Goal: Task Accomplishment & Management: Use online tool/utility

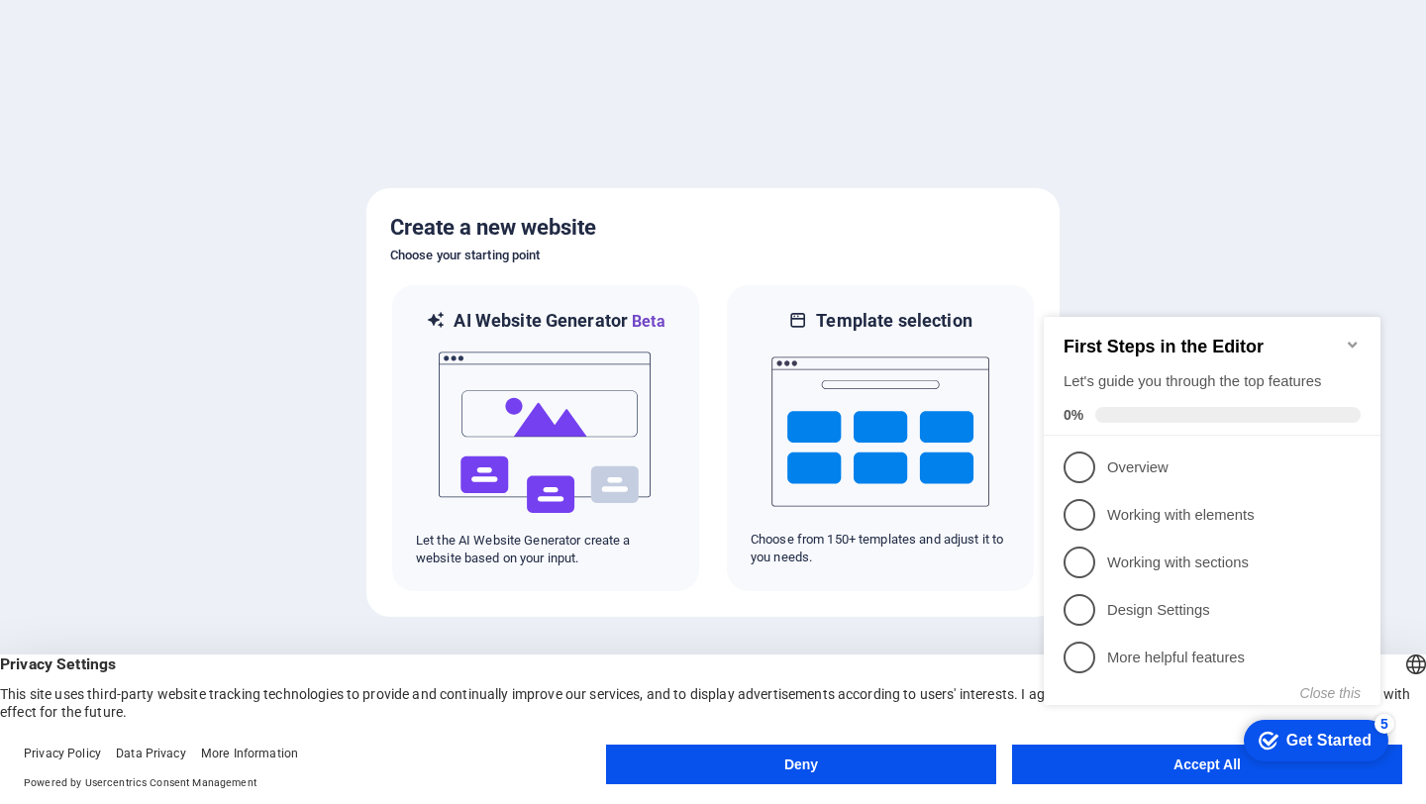
click at [1425, 319] on div at bounding box center [713, 402] width 1426 height 804
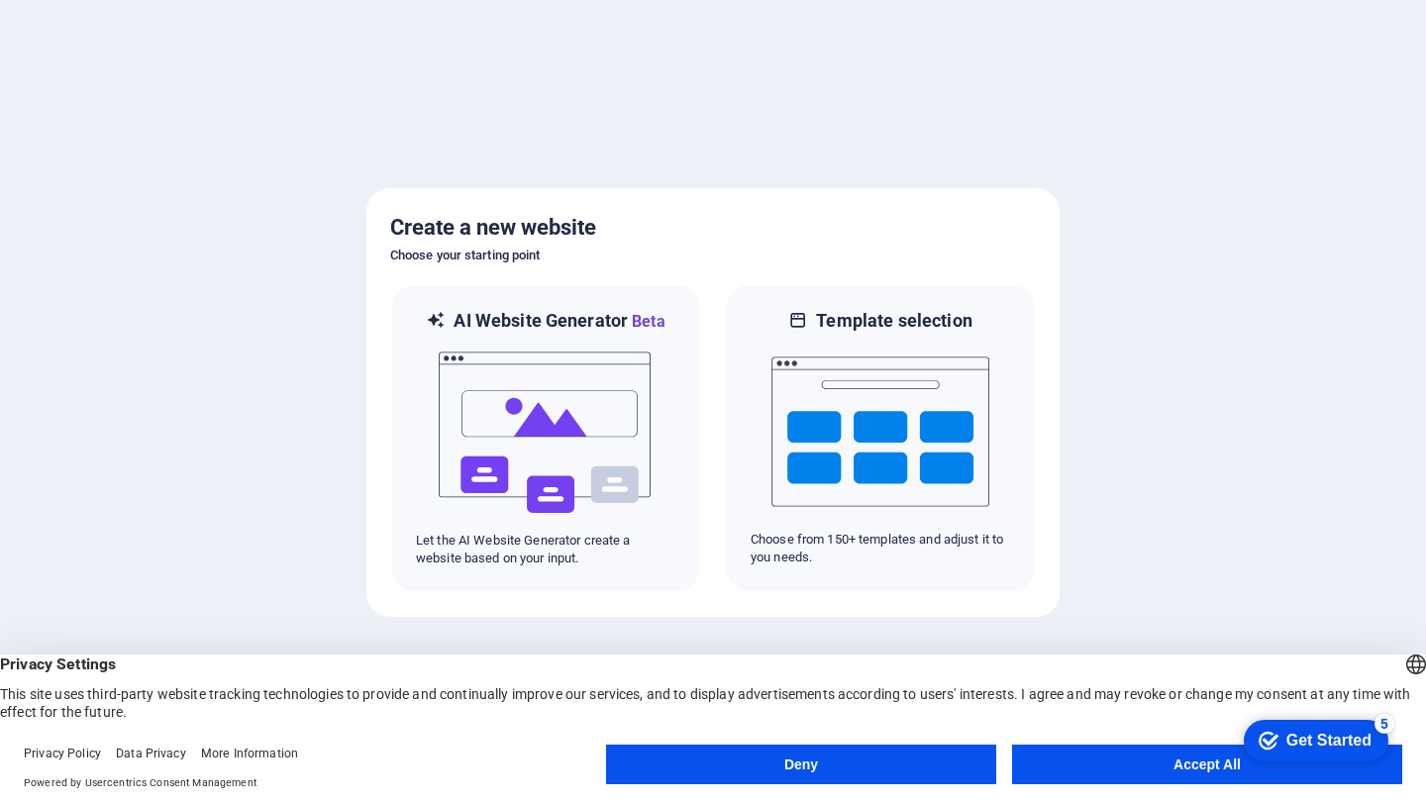
click at [1077, 779] on button "Accept All" at bounding box center [1207, 764] width 390 height 40
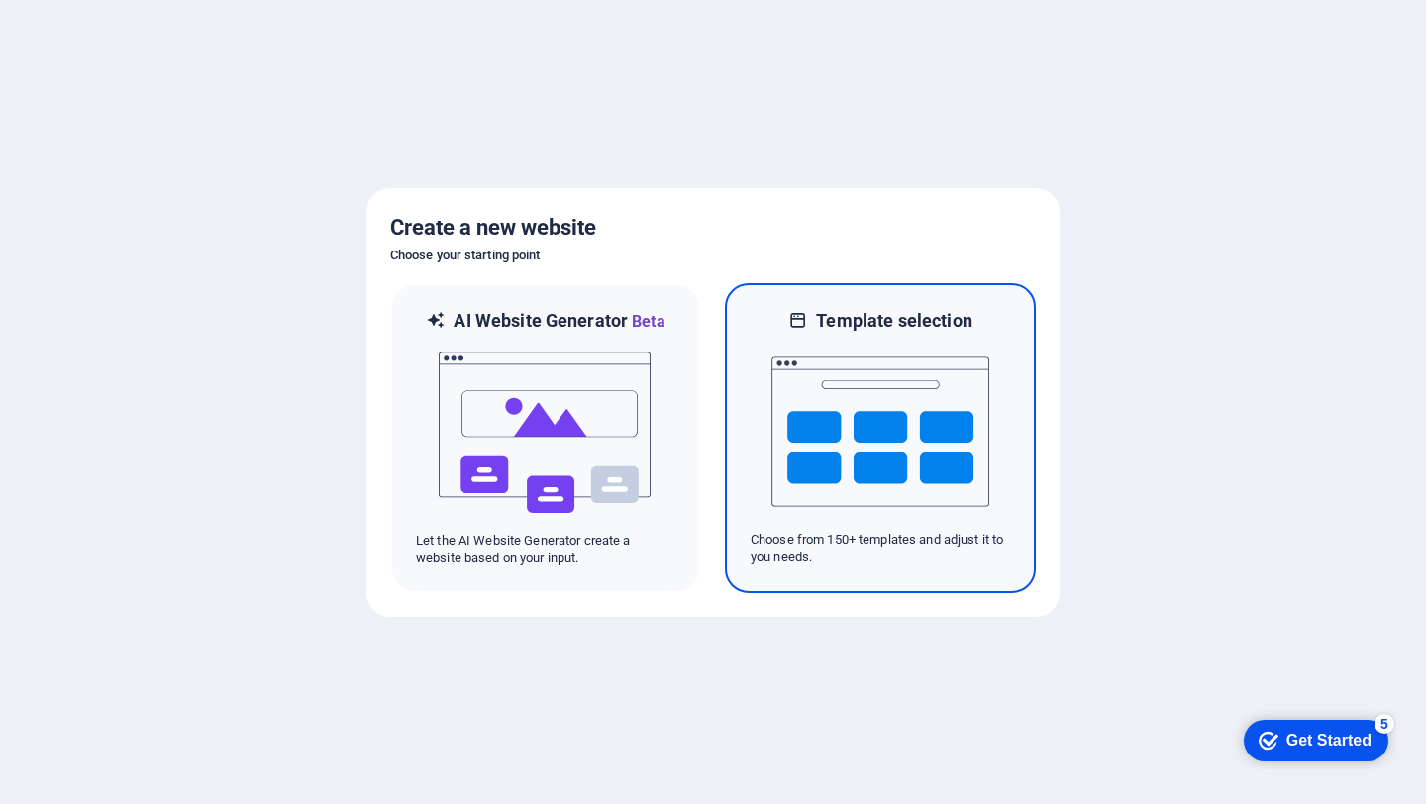
click at [921, 480] on img at bounding box center [880, 432] width 218 height 198
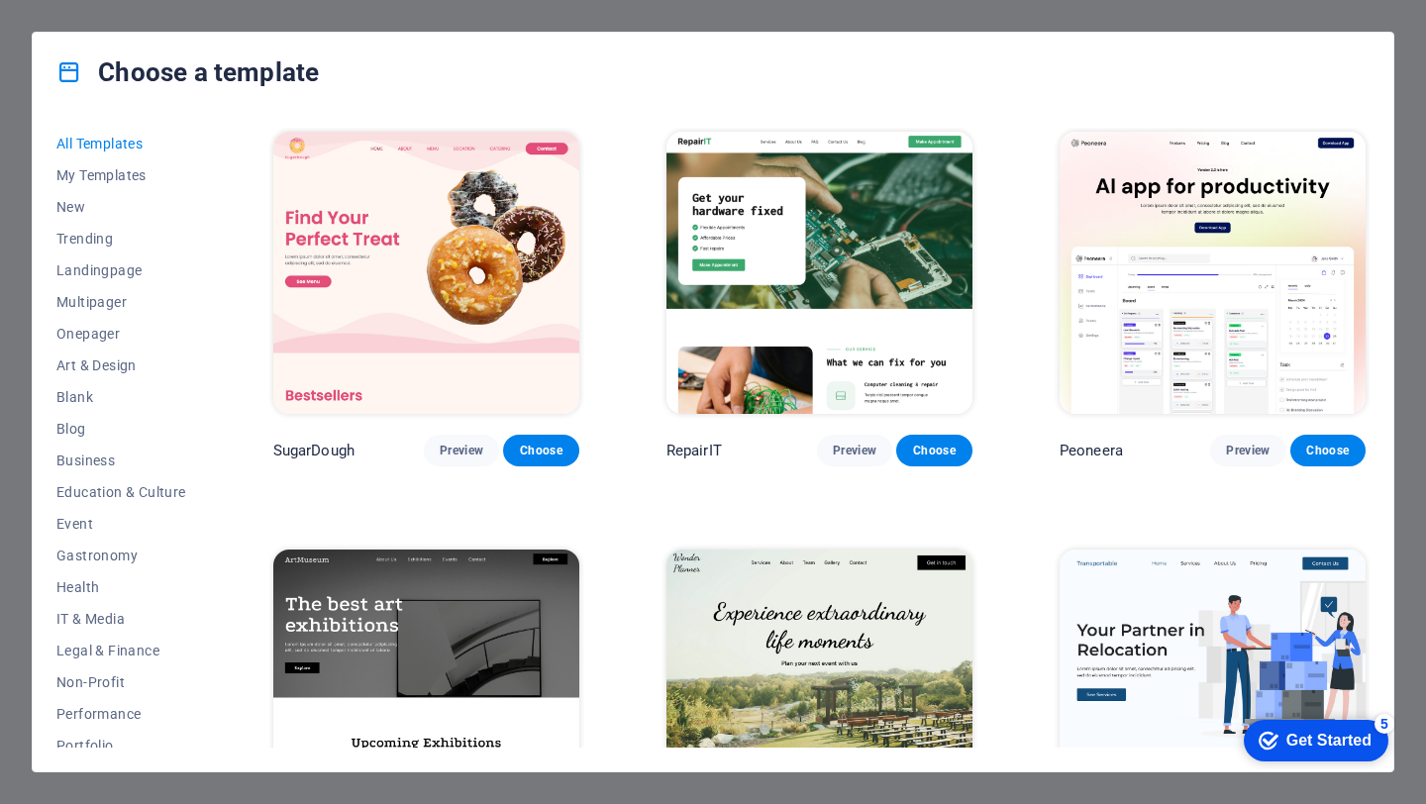
drag, startPoint x: 1371, startPoint y: 136, endPoint x: 1374, endPoint y: 157, distance: 22.0
click at [1374, 157] on div "All Templates My Templates New Trending Landingpage Multipager Onepager Art & D…" at bounding box center [713, 441] width 1360 height 659
click at [1372, 176] on div "All Templates My Templates New Trending Landingpage Multipager Onepager Art & D…" at bounding box center [713, 441] width 1360 height 659
click at [77, 200] on span "New" at bounding box center [121, 207] width 130 height 16
click at [71, 212] on span "New" at bounding box center [121, 207] width 130 height 16
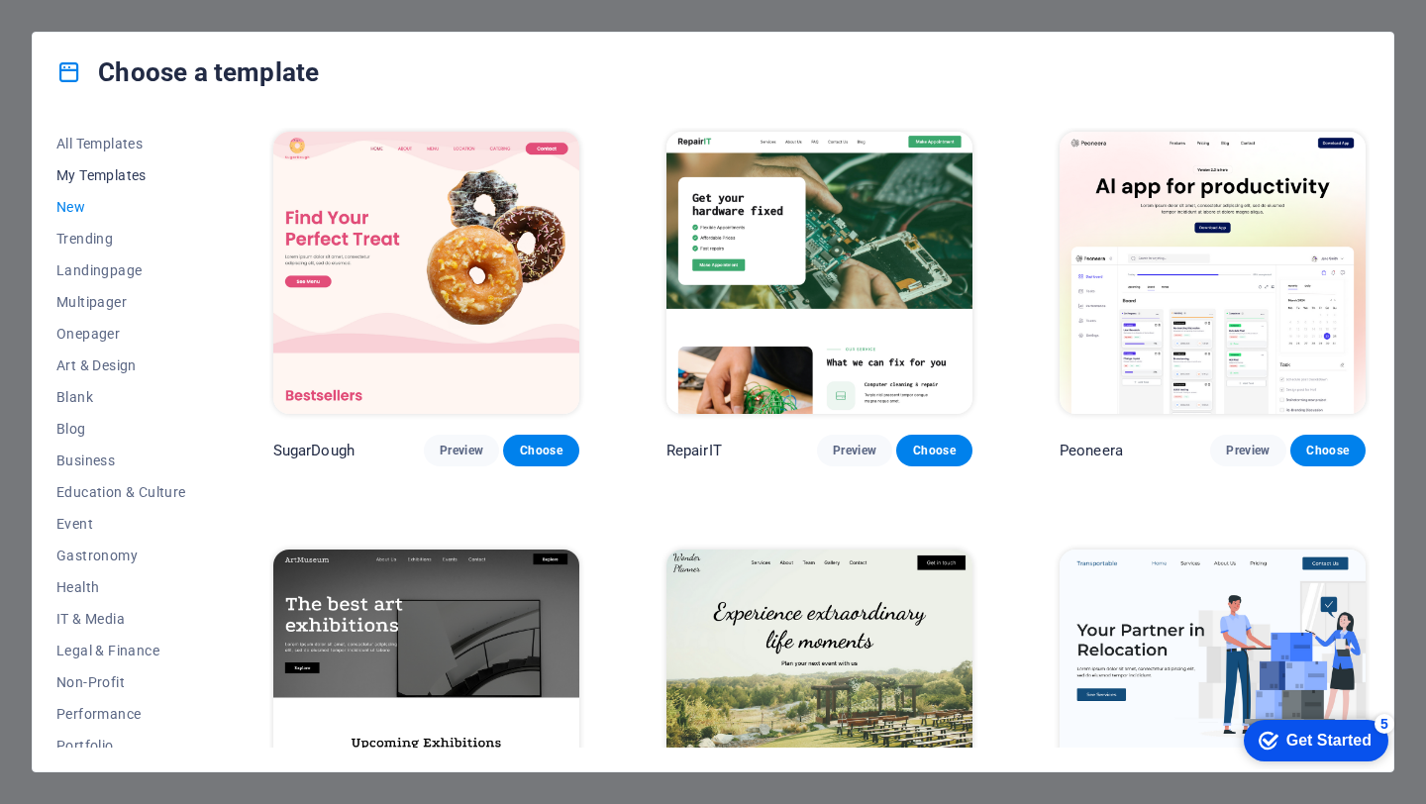
click at [102, 179] on span "My Templates" at bounding box center [121, 175] width 130 height 16
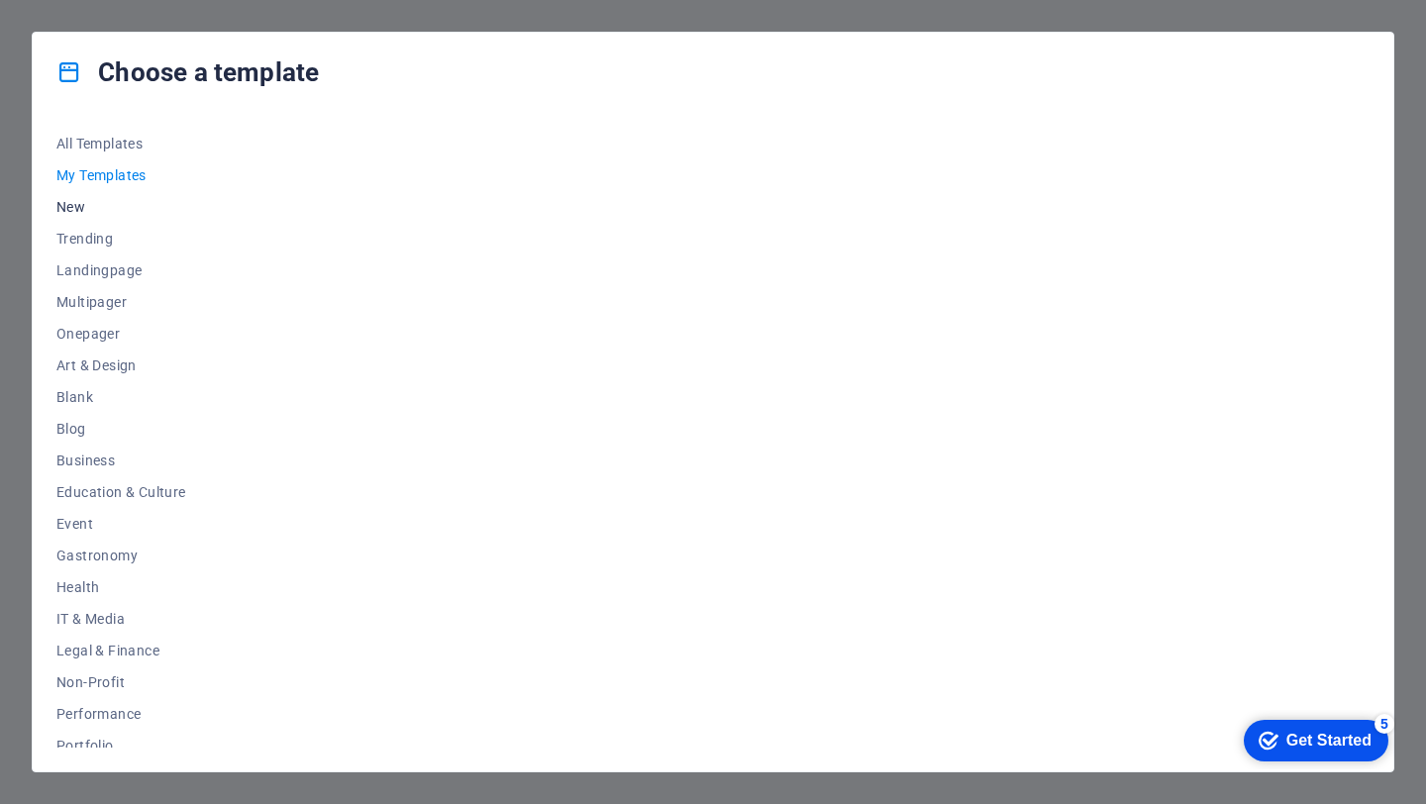
click at [86, 201] on span "New" at bounding box center [121, 207] width 130 height 16
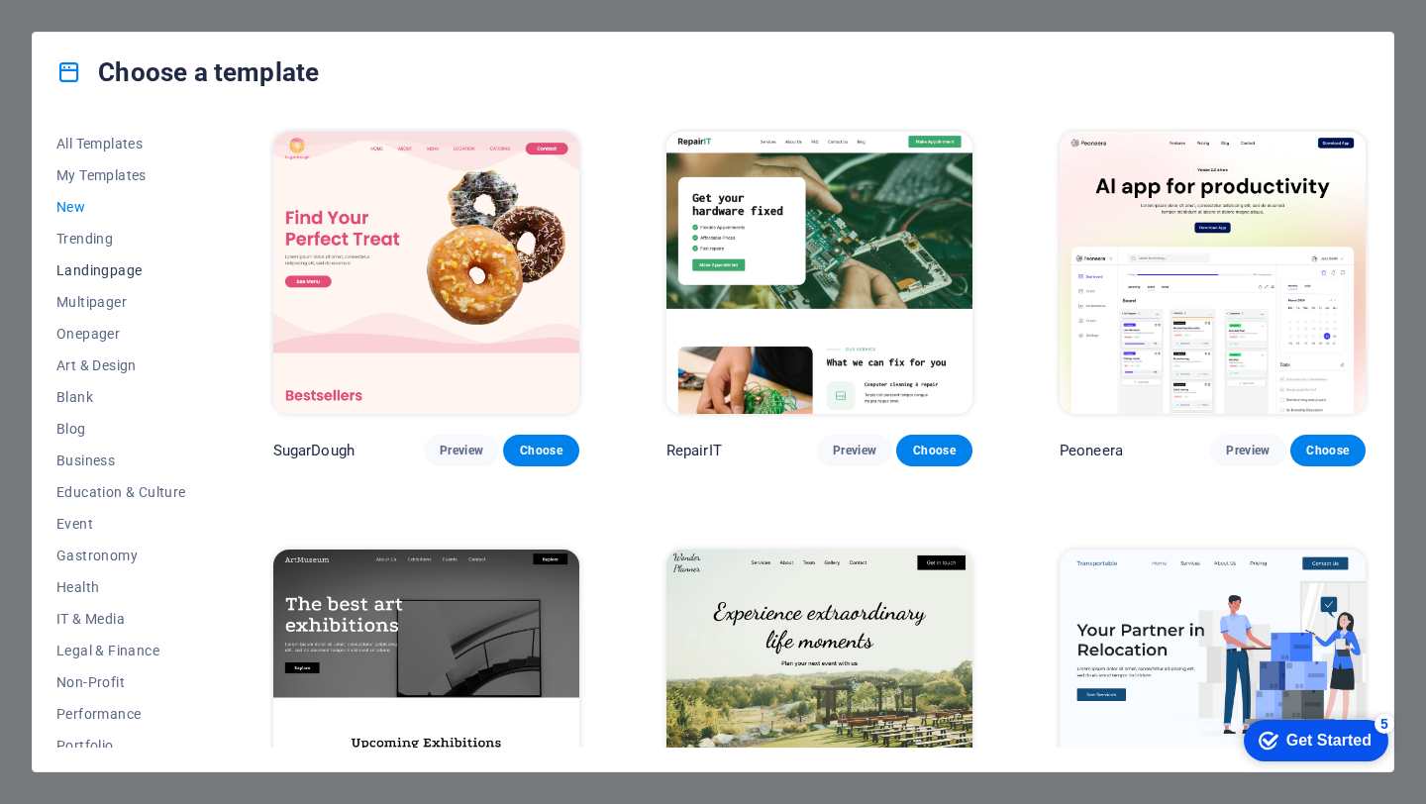
click at [111, 275] on span "Landingpage" at bounding box center [121, 270] width 130 height 16
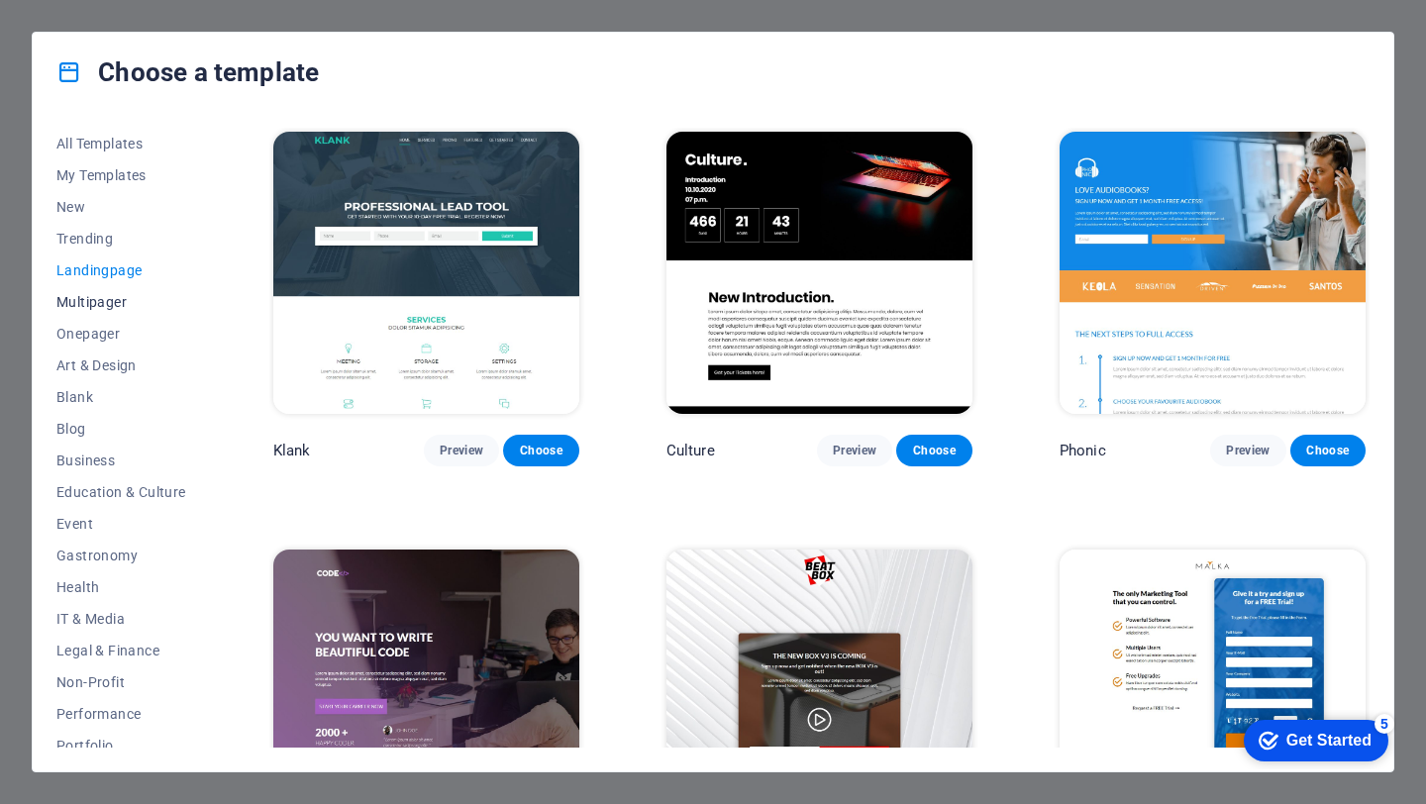
click at [109, 304] on span "Multipager" at bounding box center [121, 302] width 130 height 16
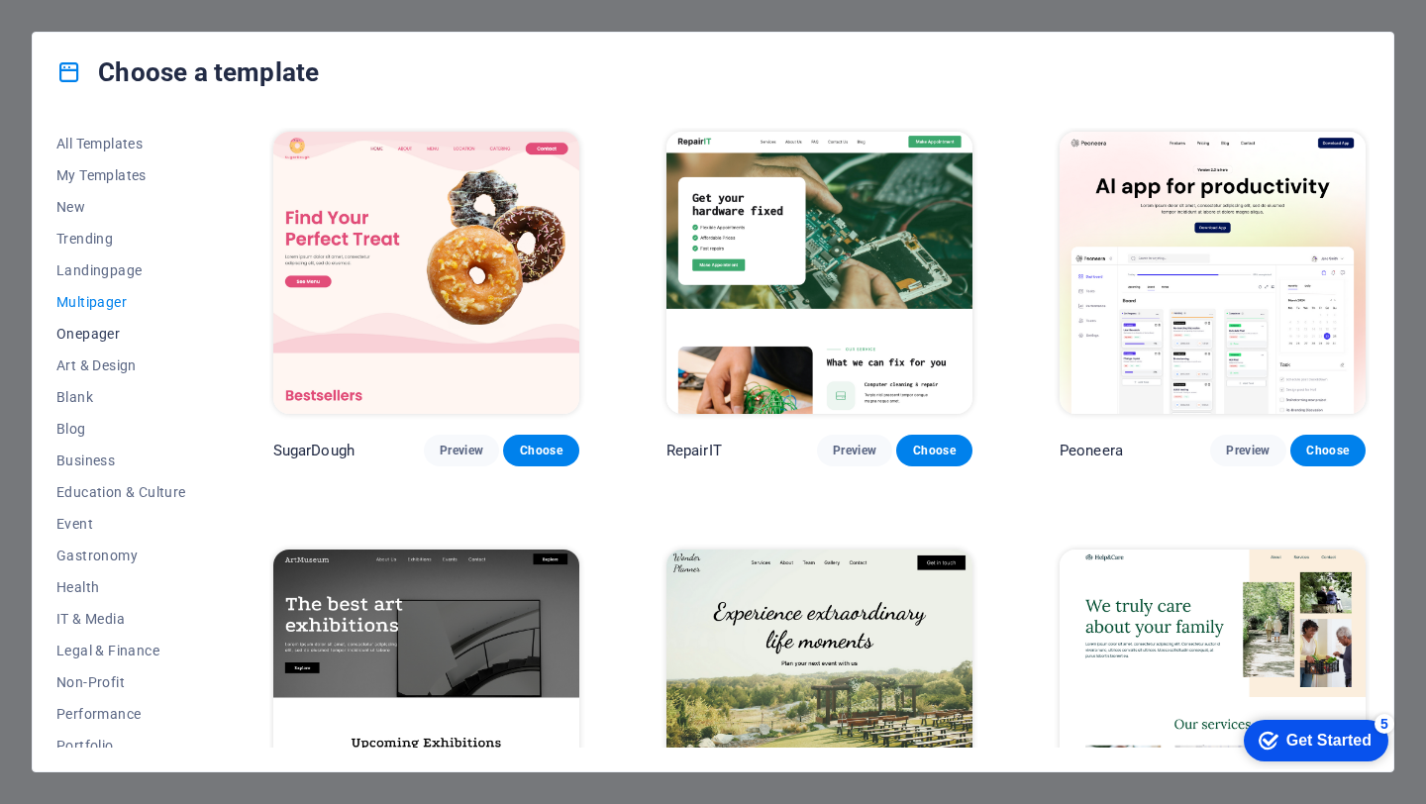
click at [108, 334] on span "Onepager" at bounding box center [121, 334] width 130 height 16
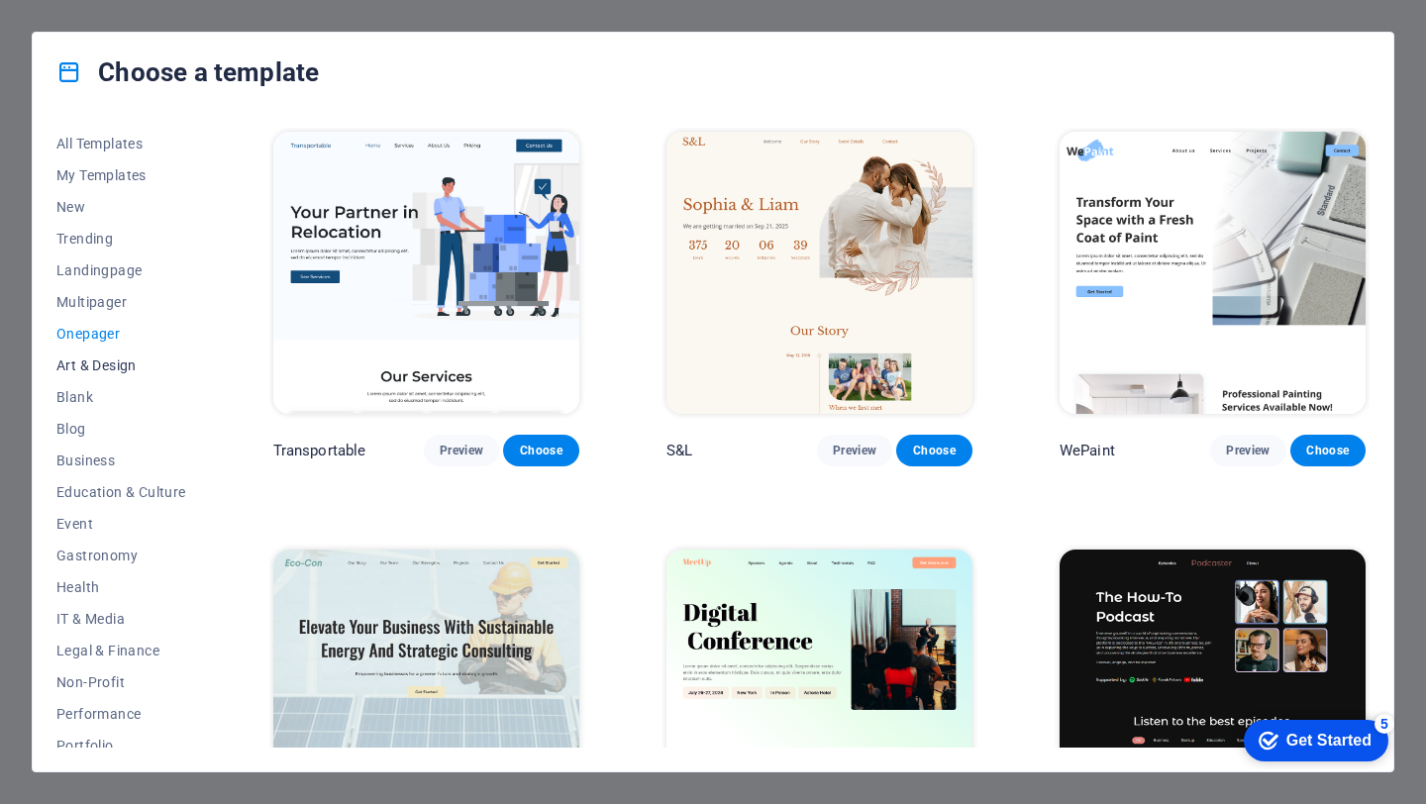
click at [114, 354] on button "Art & Design" at bounding box center [121, 365] width 130 height 32
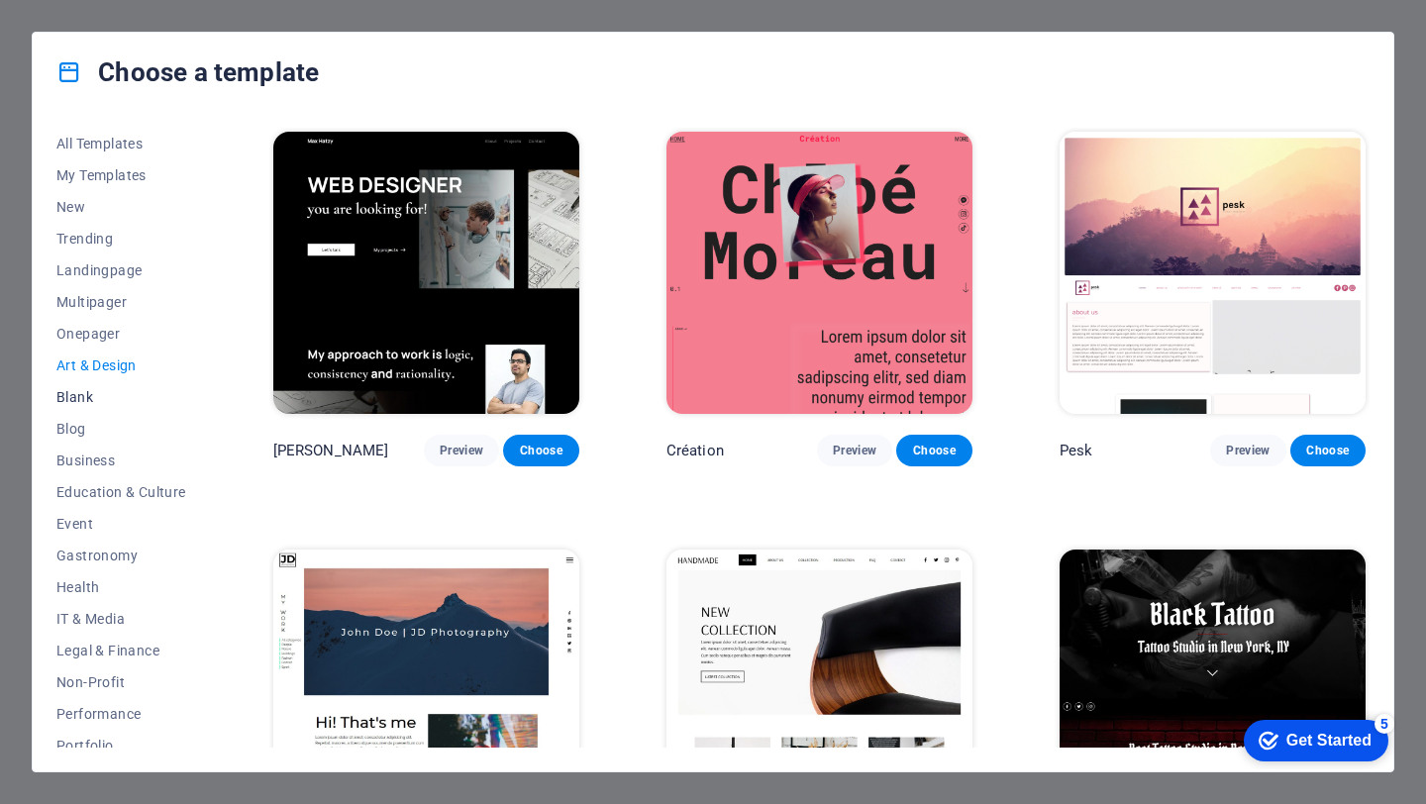
click at [84, 397] on span "Blank" at bounding box center [121, 397] width 130 height 16
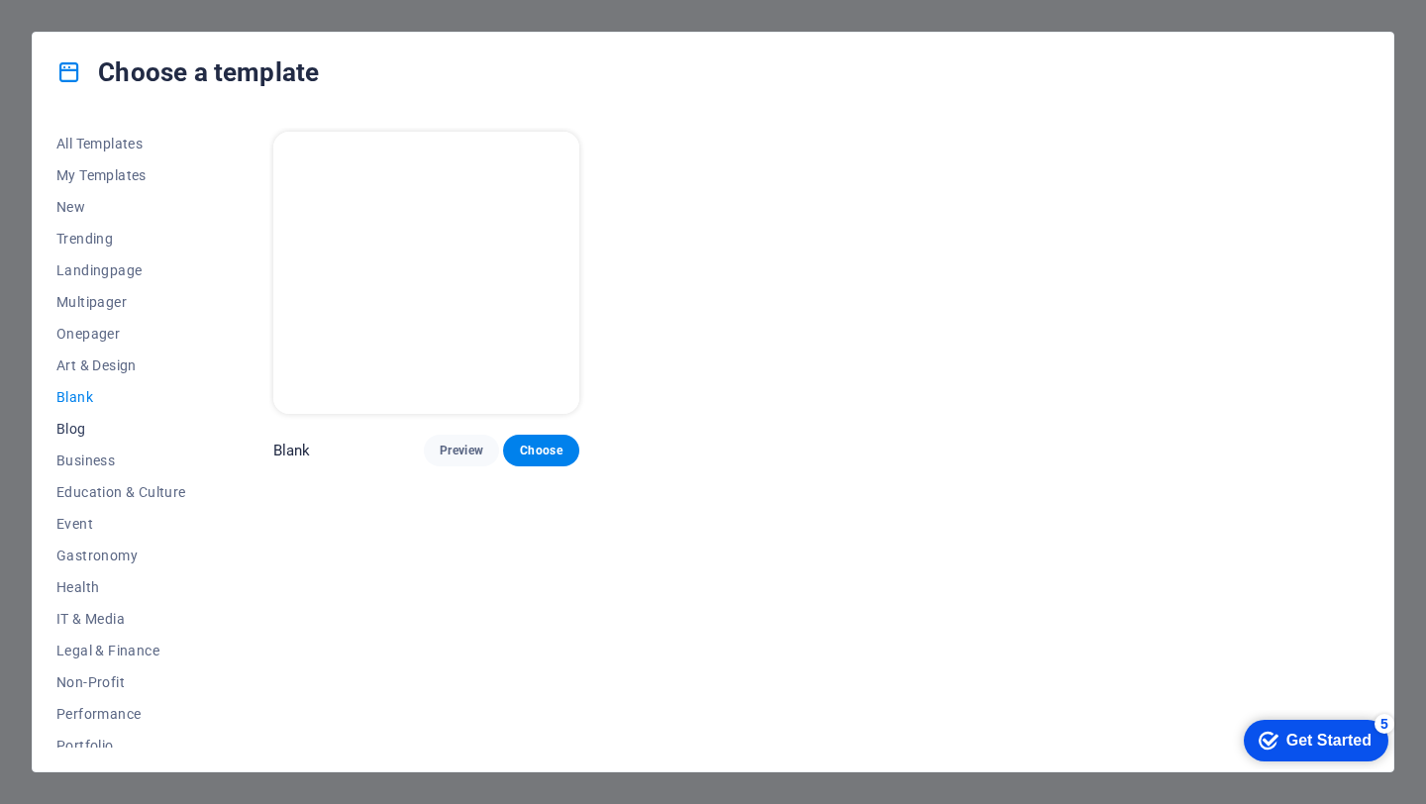
click at [79, 428] on span "Blog" at bounding box center [121, 429] width 130 height 16
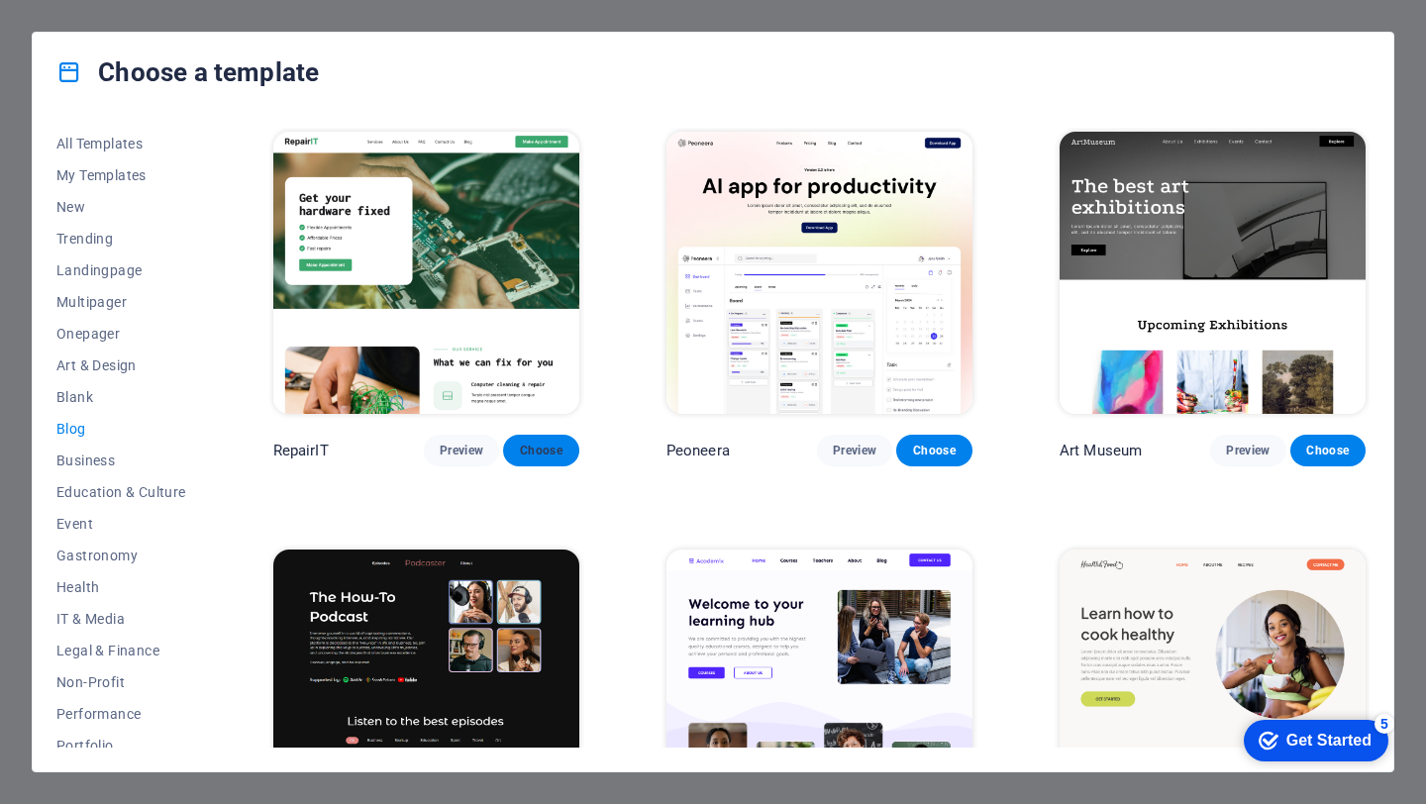
click at [544, 454] on span "Choose" at bounding box center [541, 451] width 44 height 16
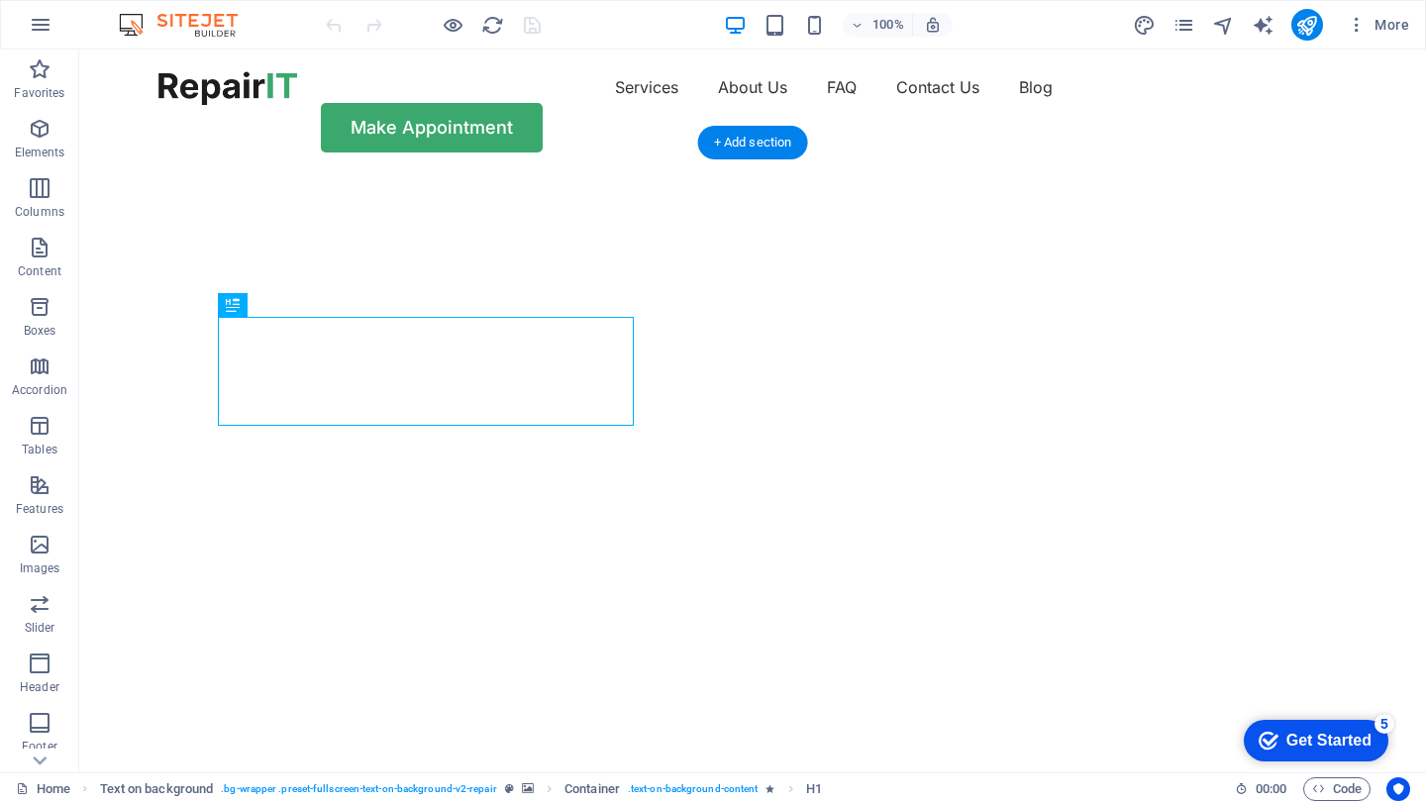
click at [941, 174] on img "1/2" at bounding box center [752, 174] width 1346 height 0
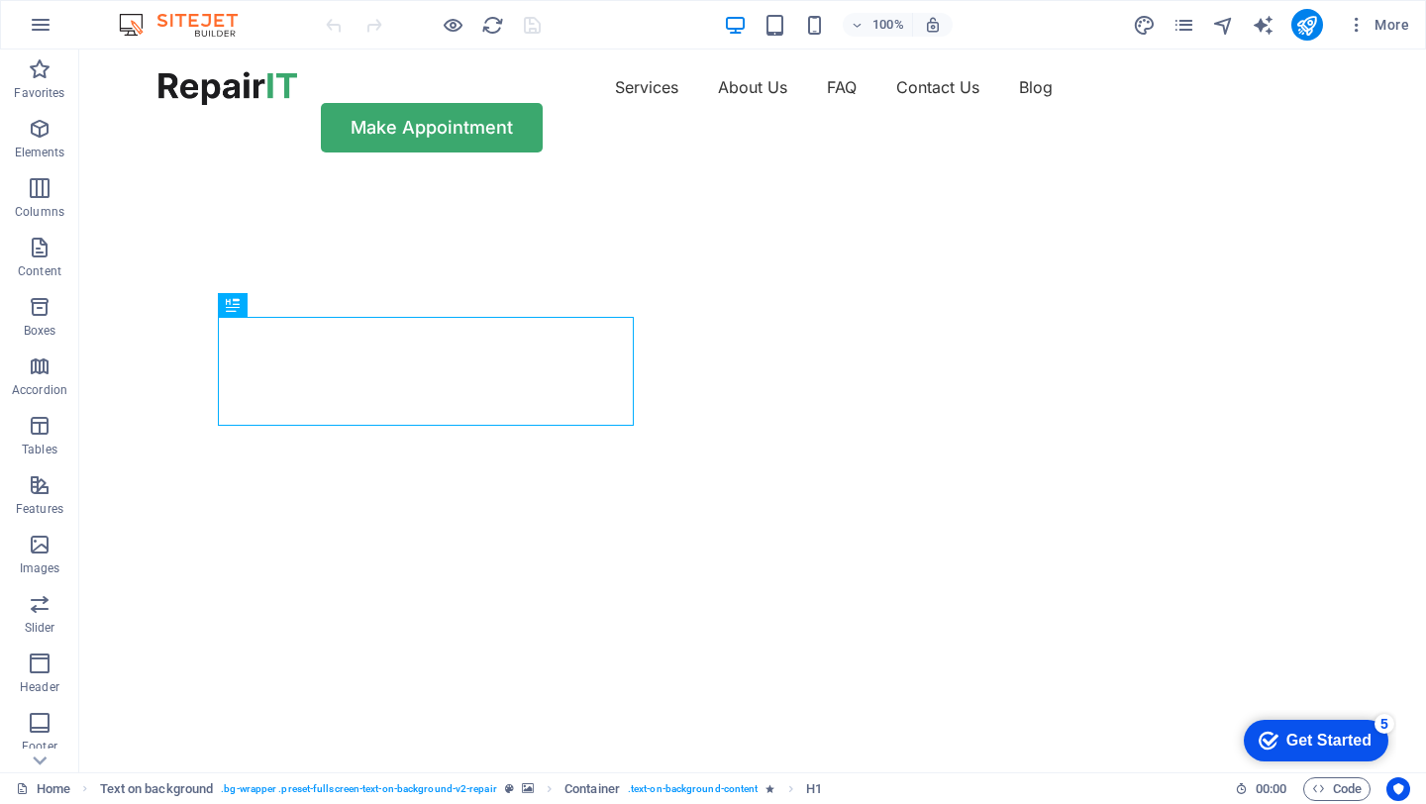
click at [1300, 742] on div "Get Started" at bounding box center [1328, 741] width 85 height 18
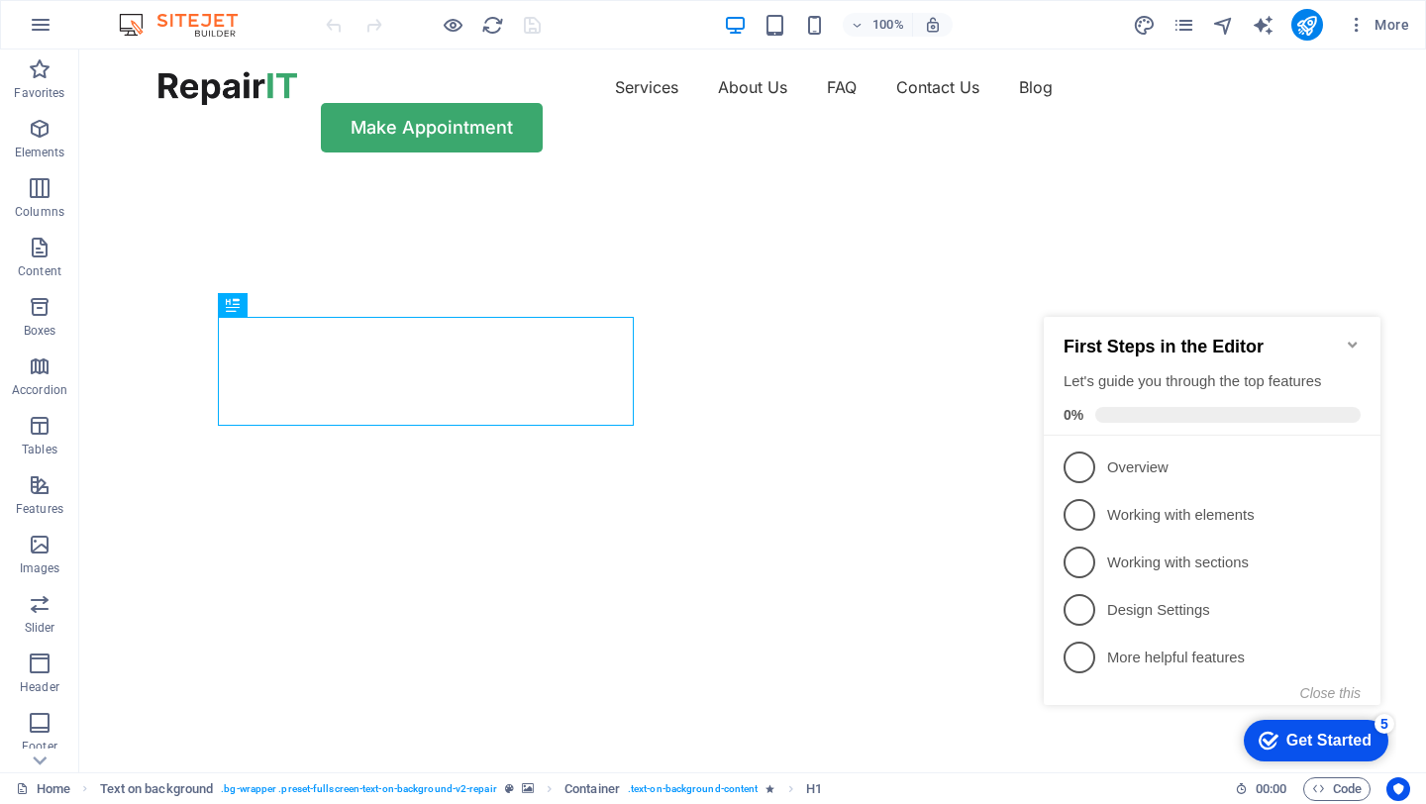
click at [1299, 174] on img "1/2" at bounding box center [752, 174] width 1346 height 0
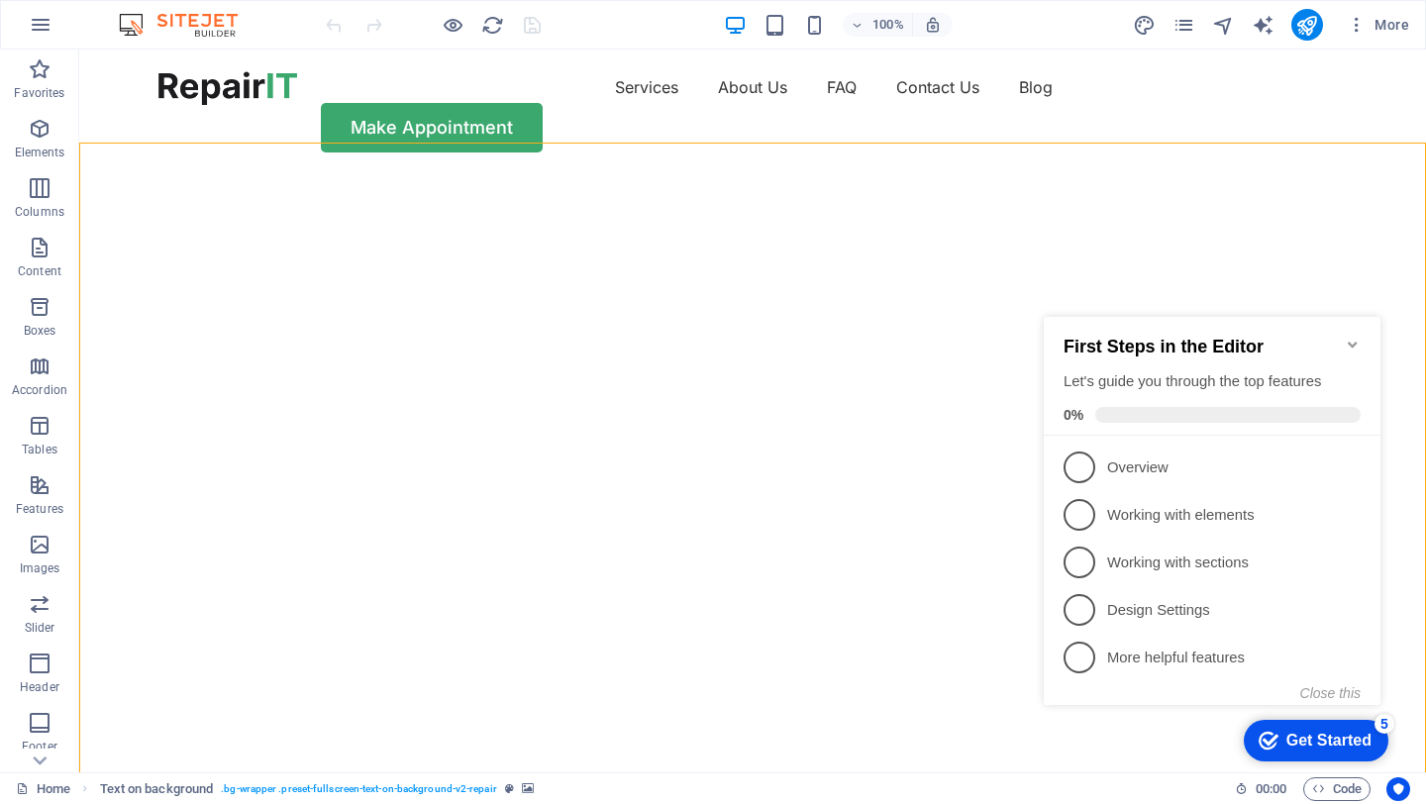
click at [1127, 174] on img "1/2" at bounding box center [752, 174] width 1346 height 0
click at [1191, 103] on div "Make Appointment" at bounding box center [752, 127] width 1188 height 49
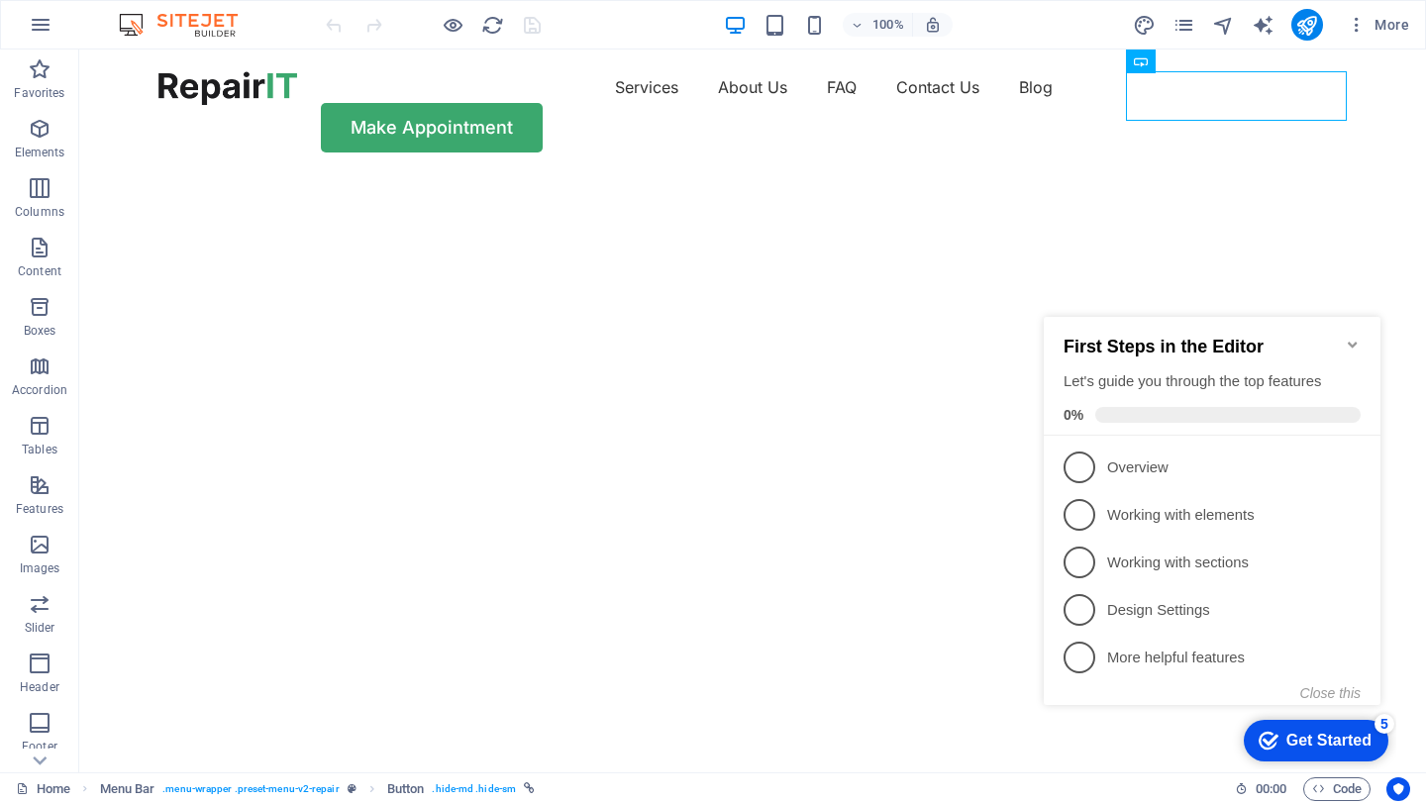
click at [697, 174] on img "1/2" at bounding box center [752, 174] width 1346 height 0
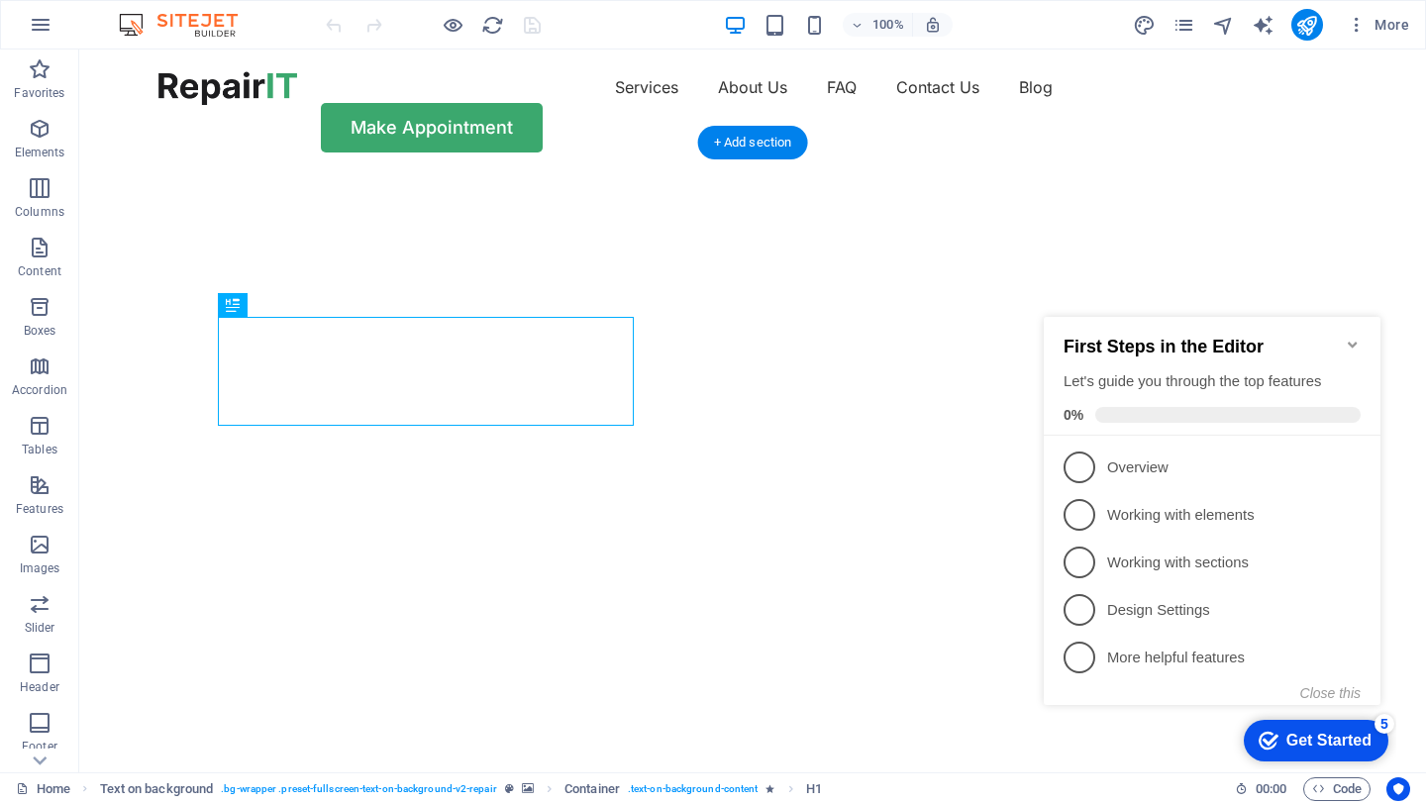
click at [779, 174] on img "1/2" at bounding box center [752, 174] width 1346 height 0
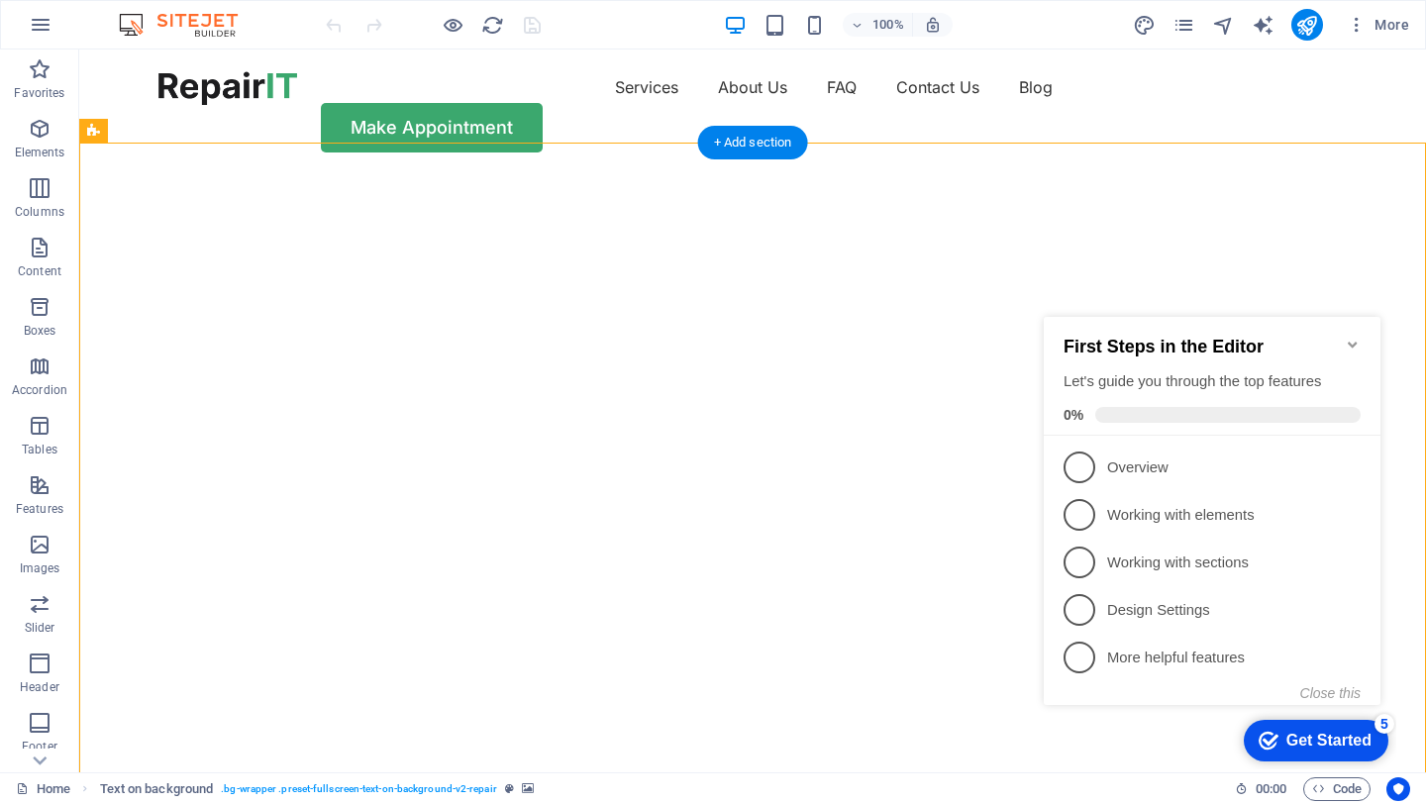
click at [939, 174] on img "1/2" at bounding box center [752, 174] width 1346 height 0
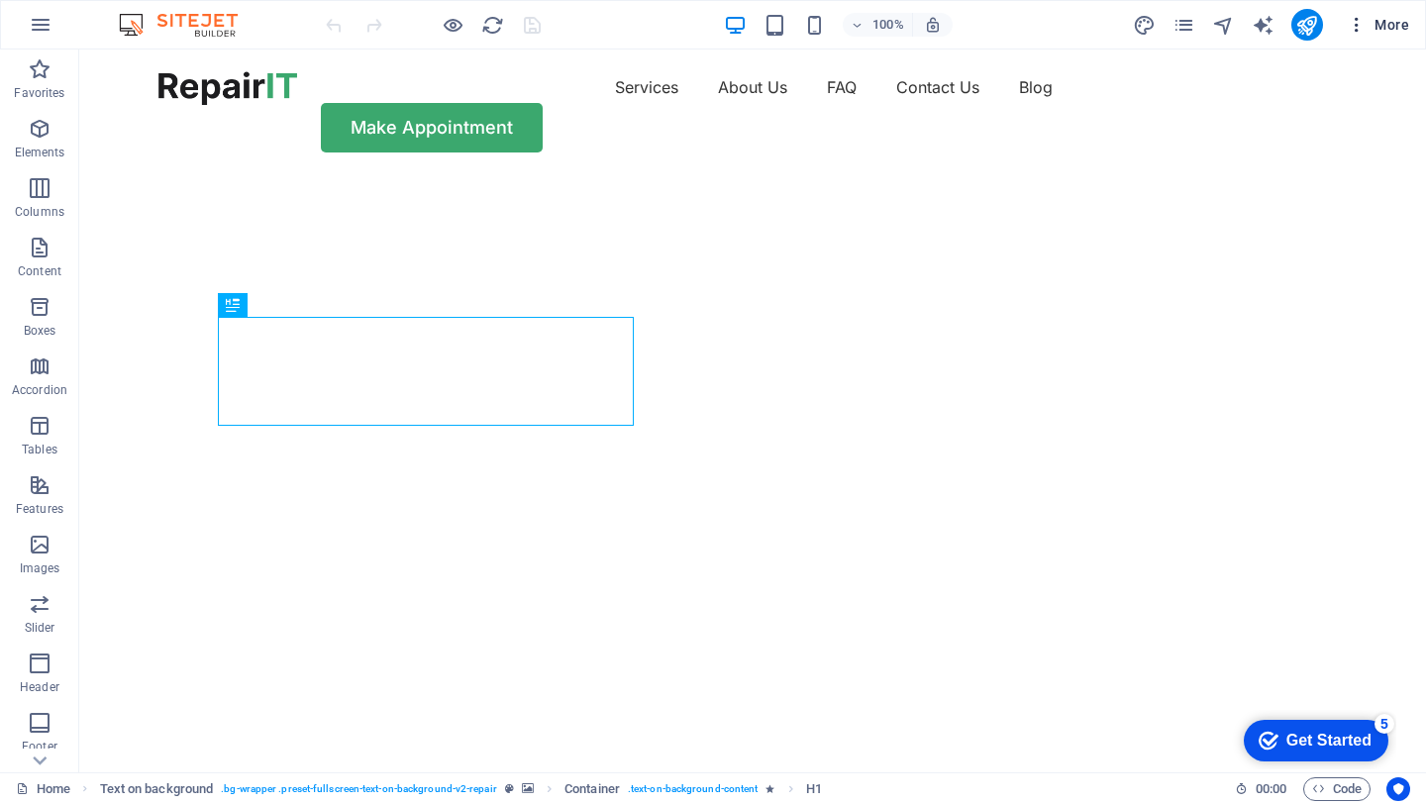
click at [1408, 30] on span "More" at bounding box center [1377, 25] width 62 height 20
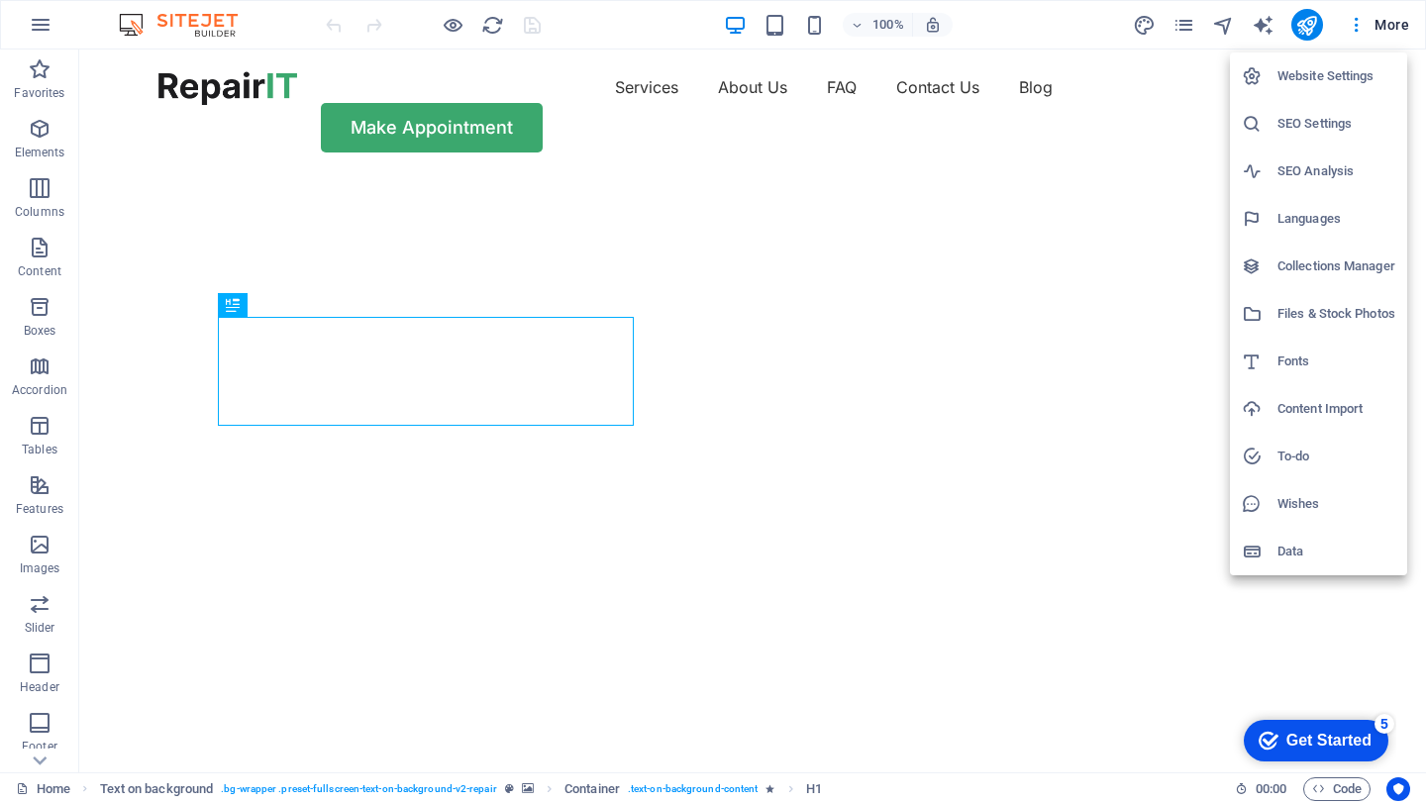
click at [1186, 31] on div at bounding box center [713, 402] width 1426 height 804
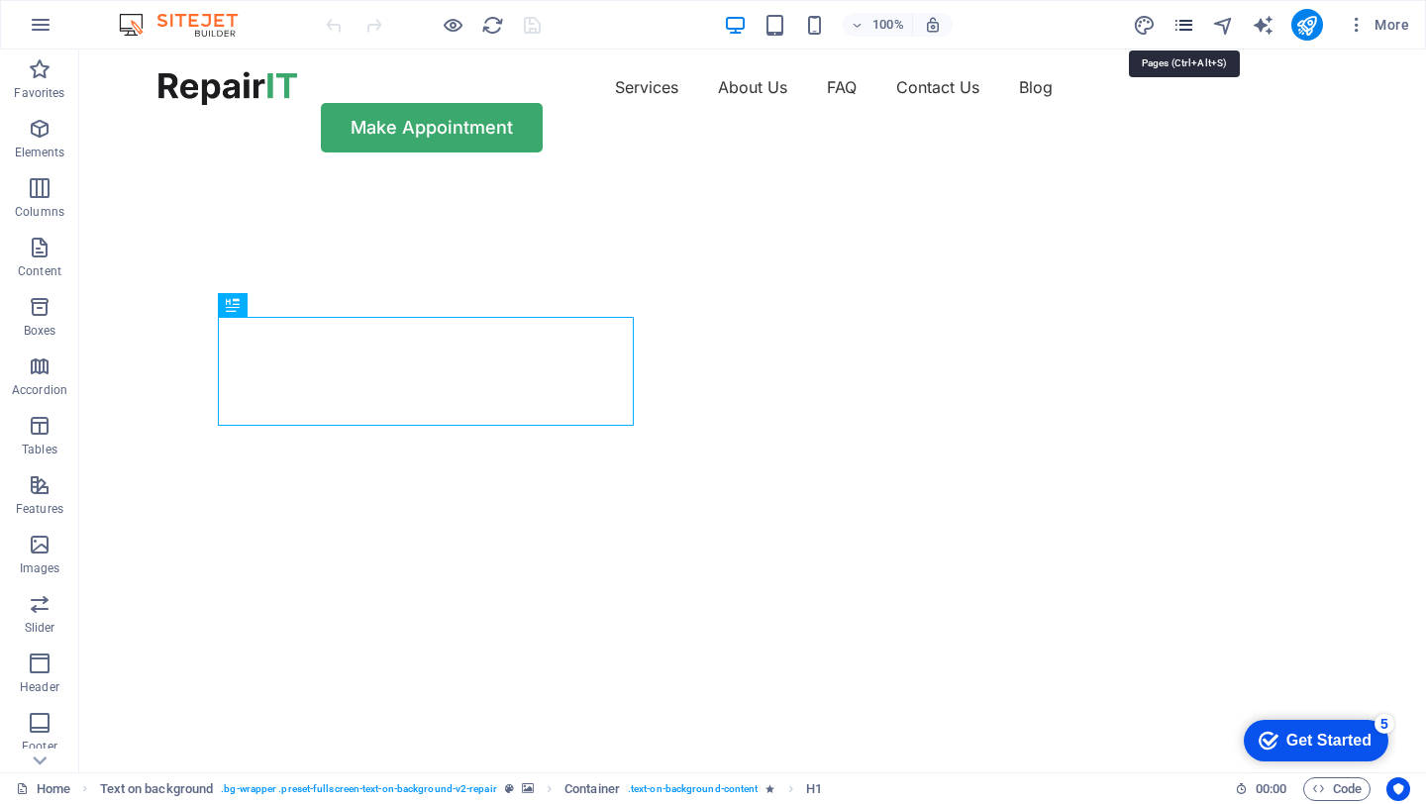
click at [1183, 28] on icon "pages" at bounding box center [1183, 25] width 23 height 23
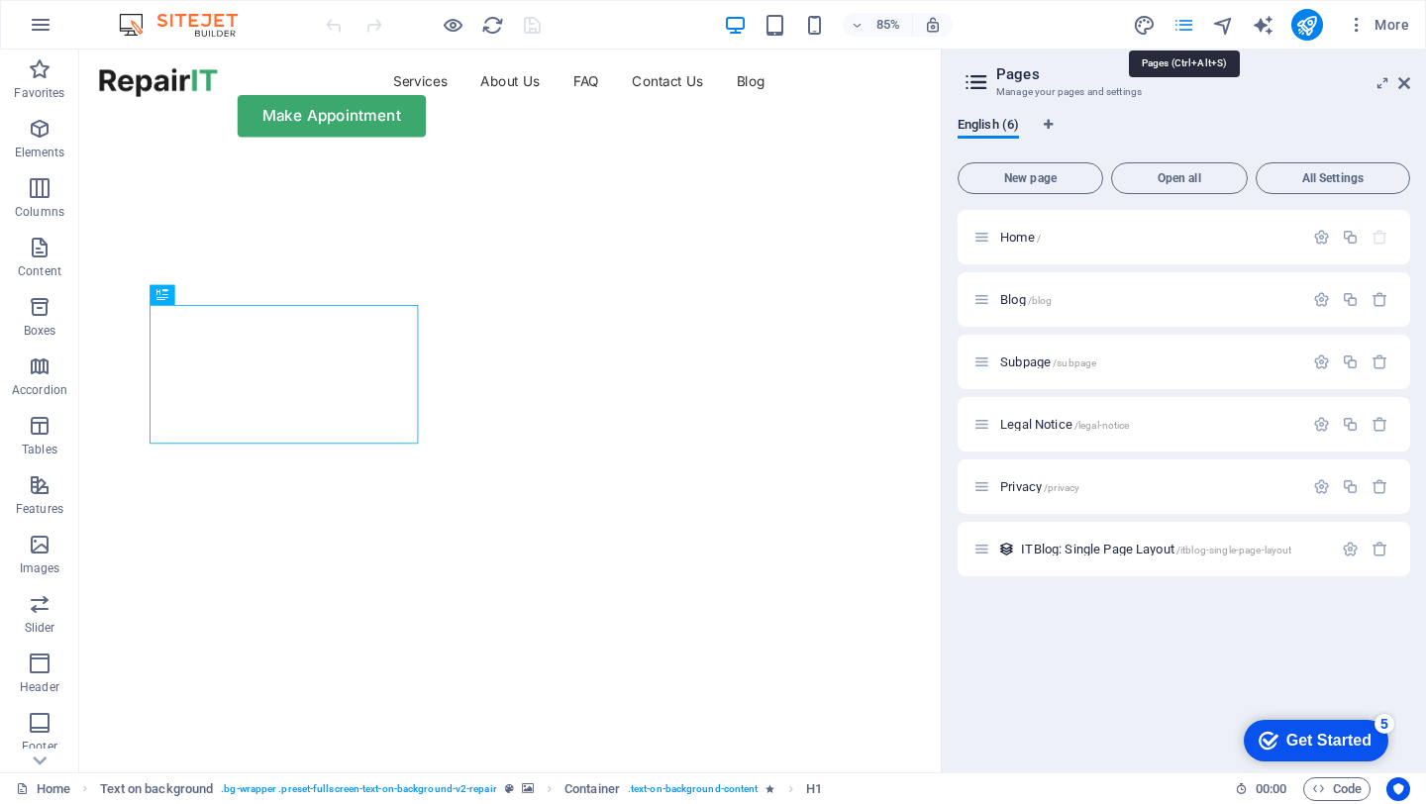
click at [1183, 28] on icon "pages" at bounding box center [1183, 25] width 23 height 23
click at [1357, 20] on icon "button" at bounding box center [1356, 25] width 20 height 20
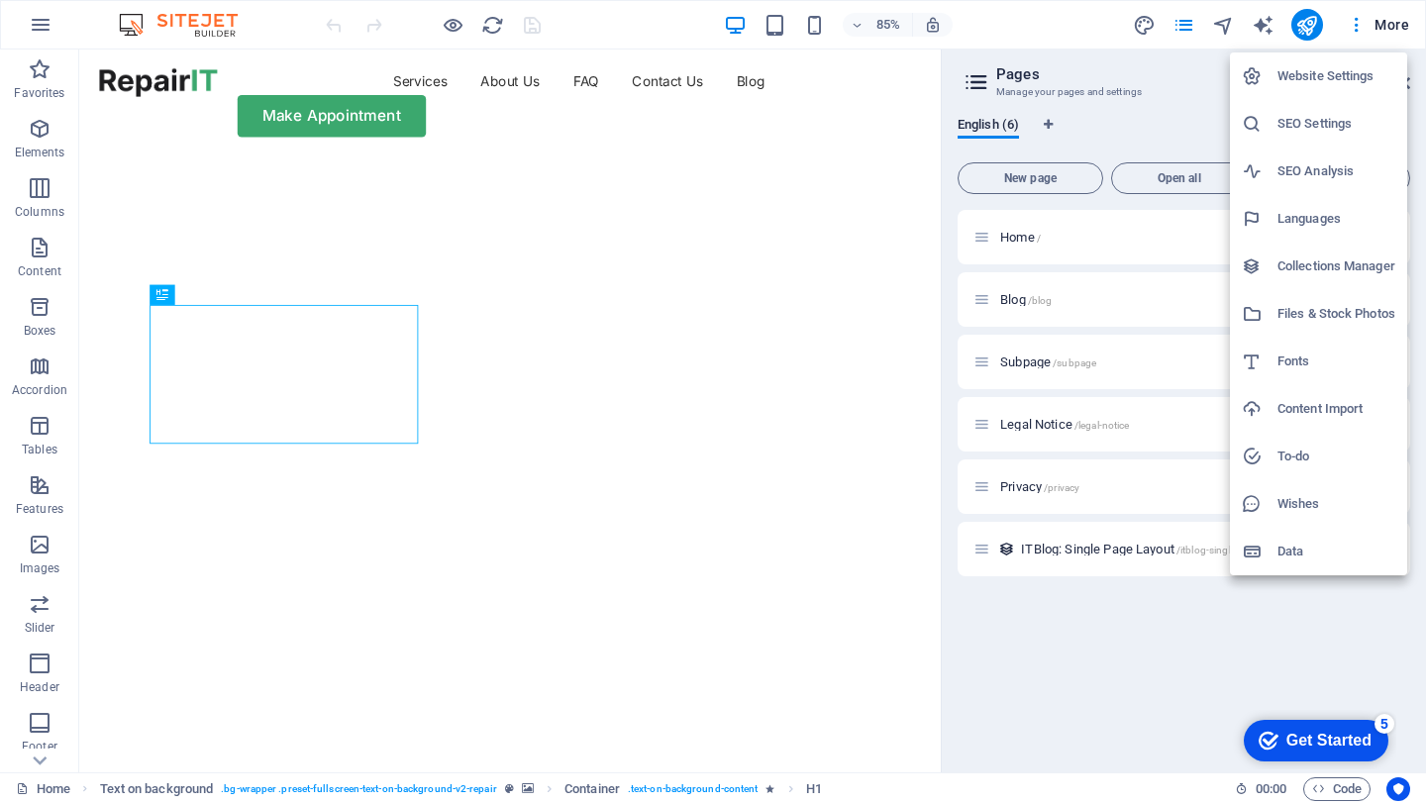
click at [43, 31] on div at bounding box center [713, 402] width 1426 height 804
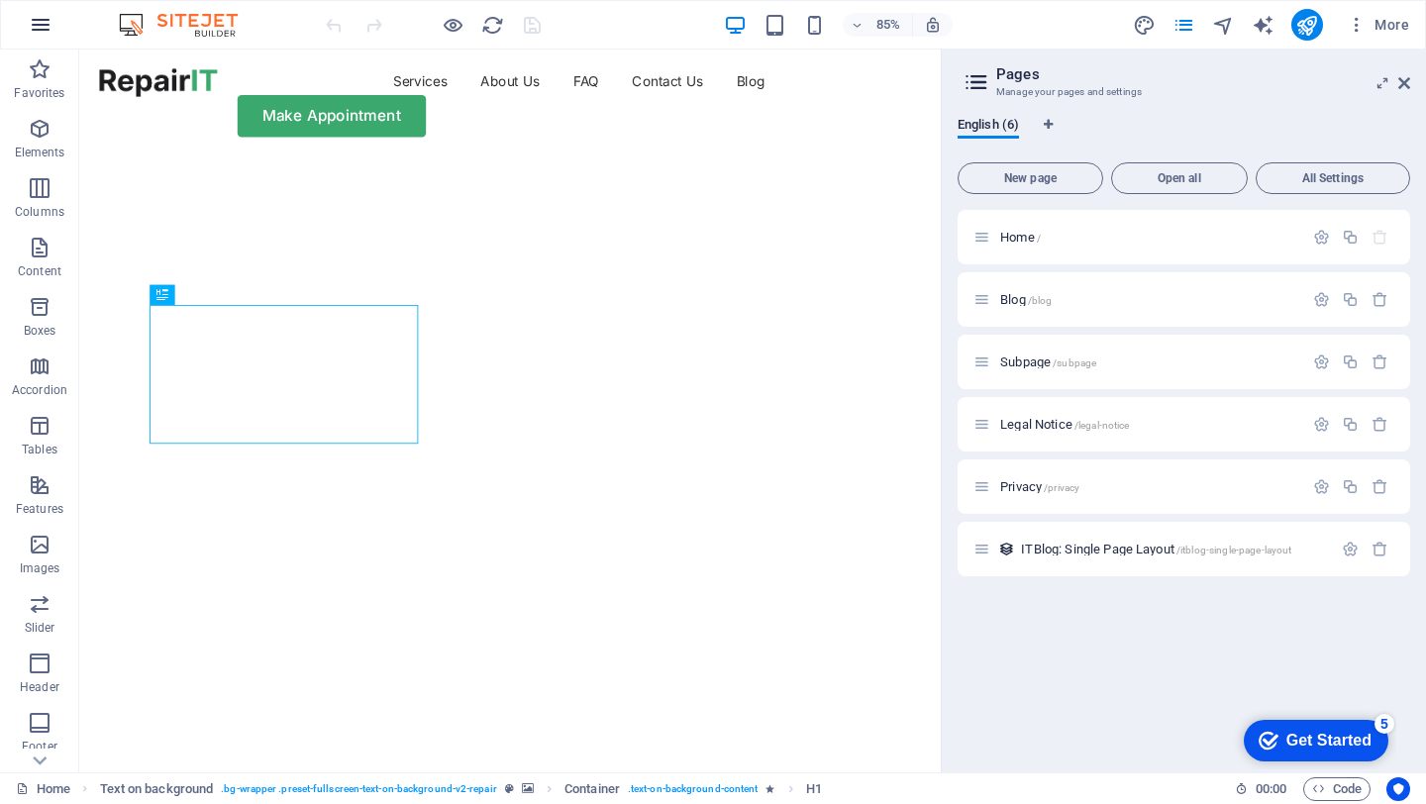
click at [49, 25] on icon "button" at bounding box center [41, 25] width 24 height 24
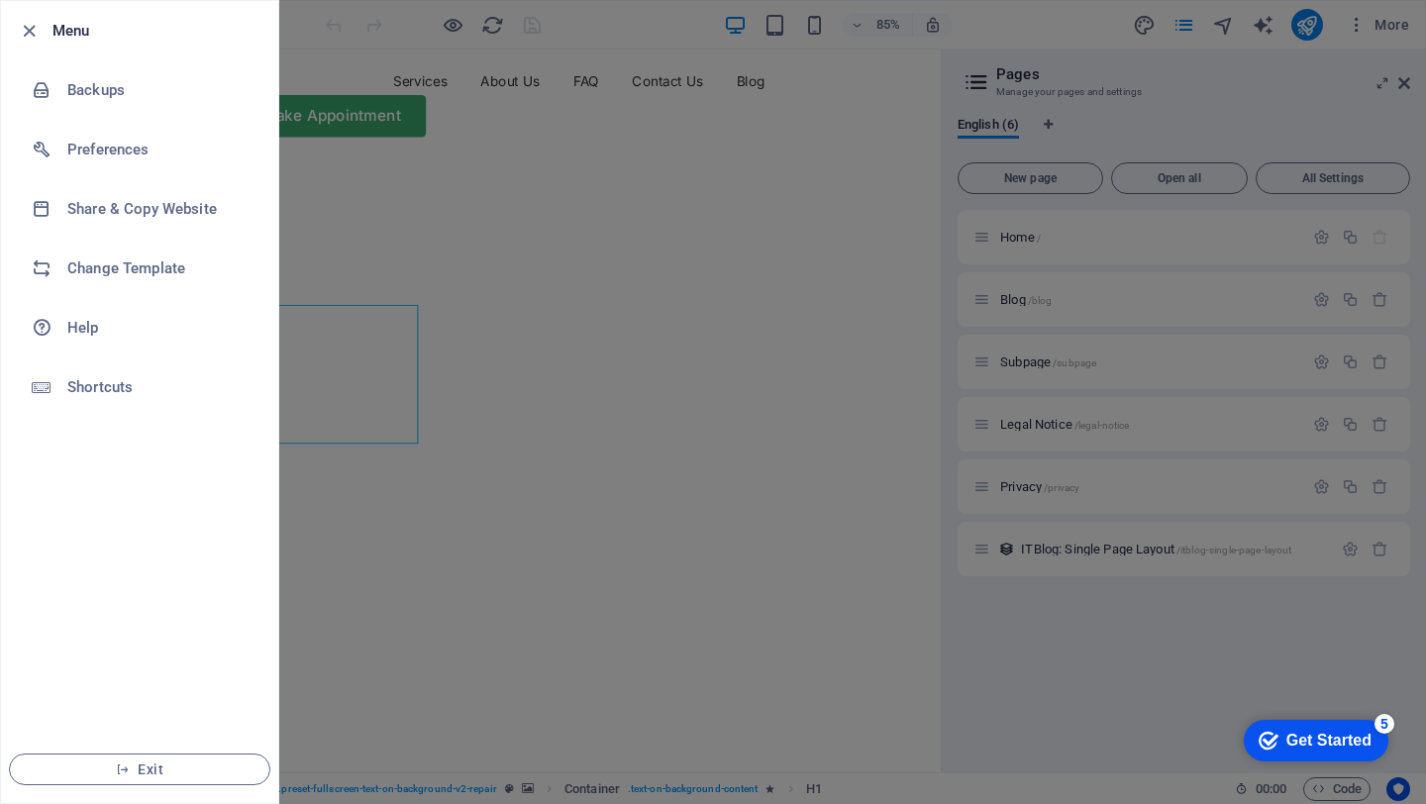
click at [446, 257] on div at bounding box center [713, 402] width 1426 height 804
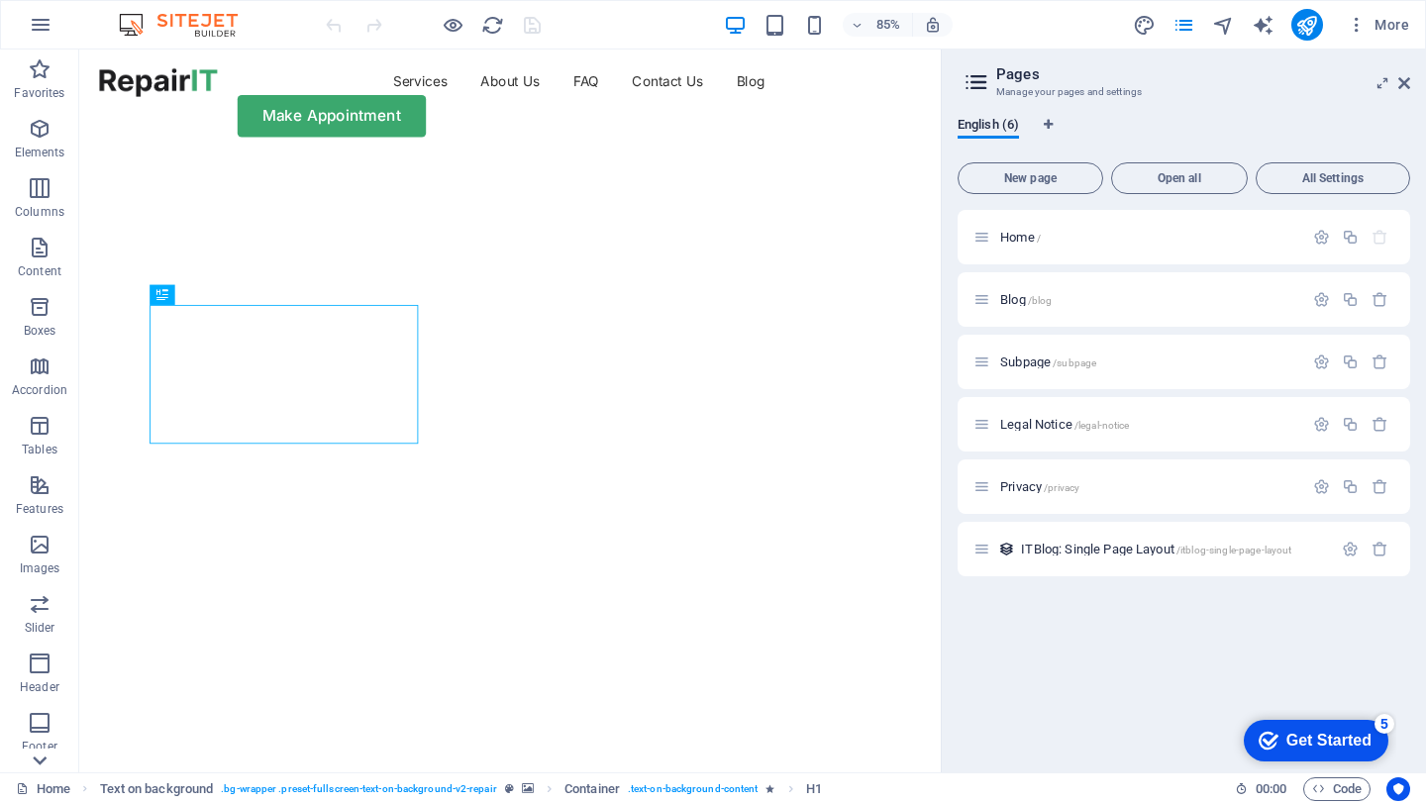
click at [46, 75] on icon at bounding box center [40, 62] width 28 height 28
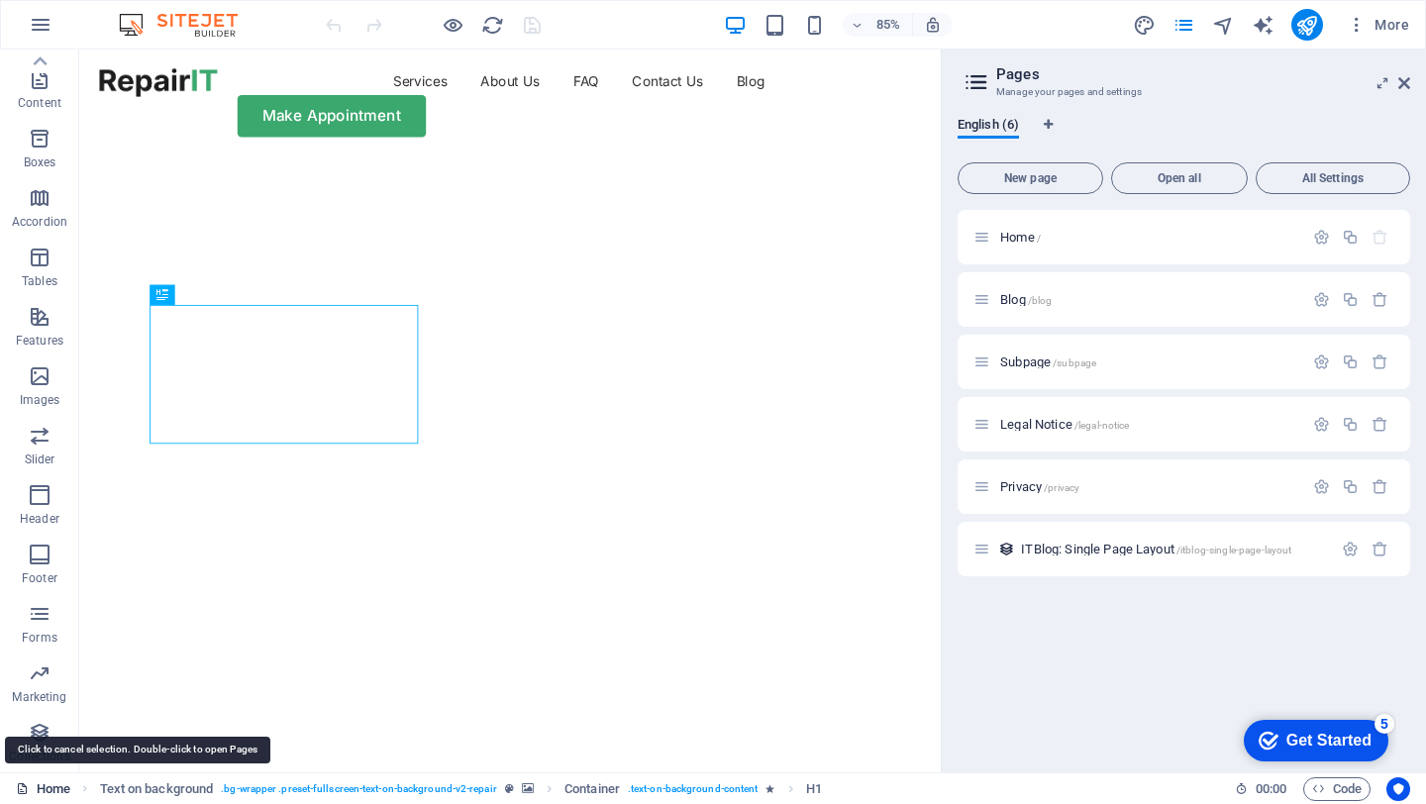
click at [51, 793] on link "Home" at bounding box center [43, 789] width 54 height 24
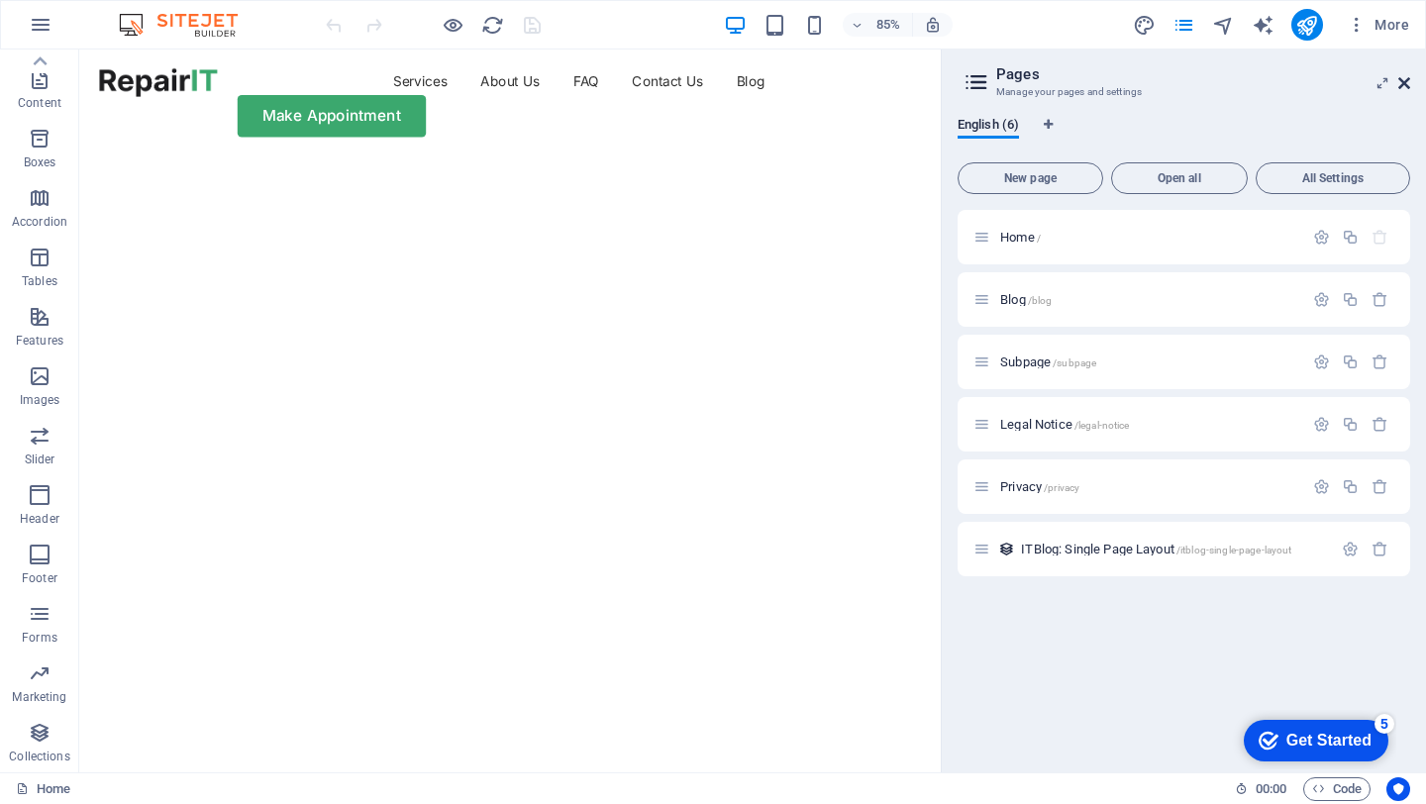
click at [1401, 87] on icon at bounding box center [1404, 83] width 12 height 16
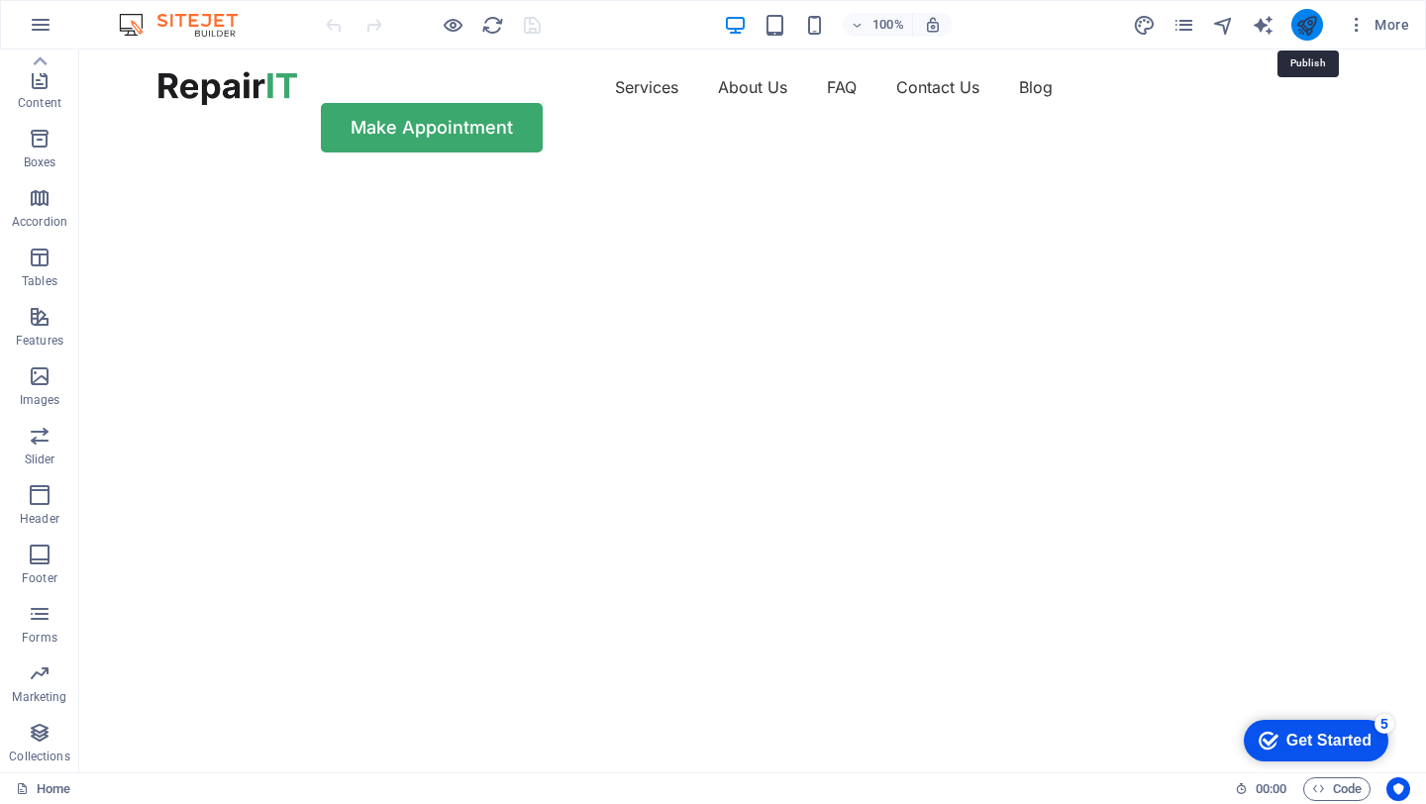
click at [1313, 25] on icon "publish" at bounding box center [1306, 25] width 23 height 23
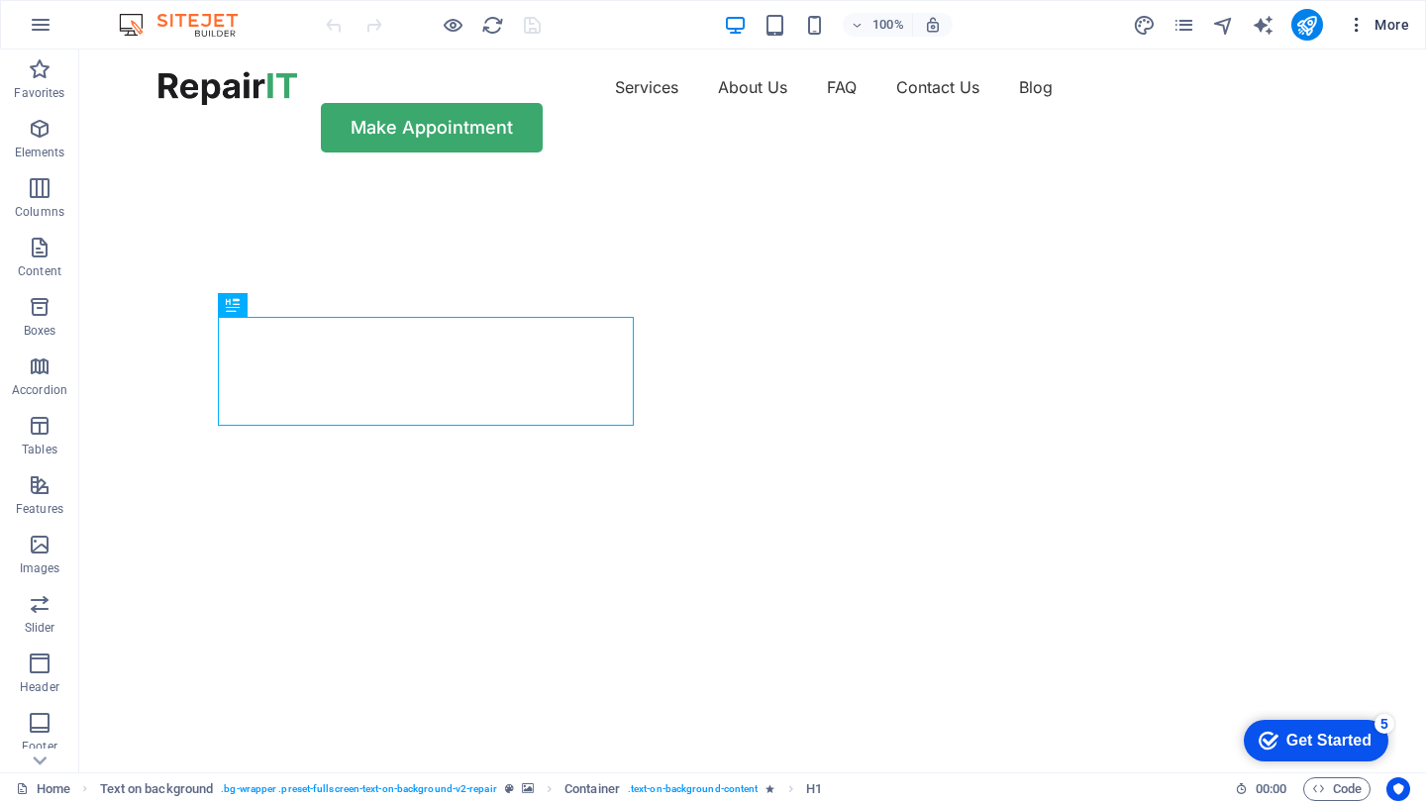
click at [1392, 29] on span "More" at bounding box center [1377, 25] width 62 height 20
